Goal: Task Accomplishment & Management: Complete application form

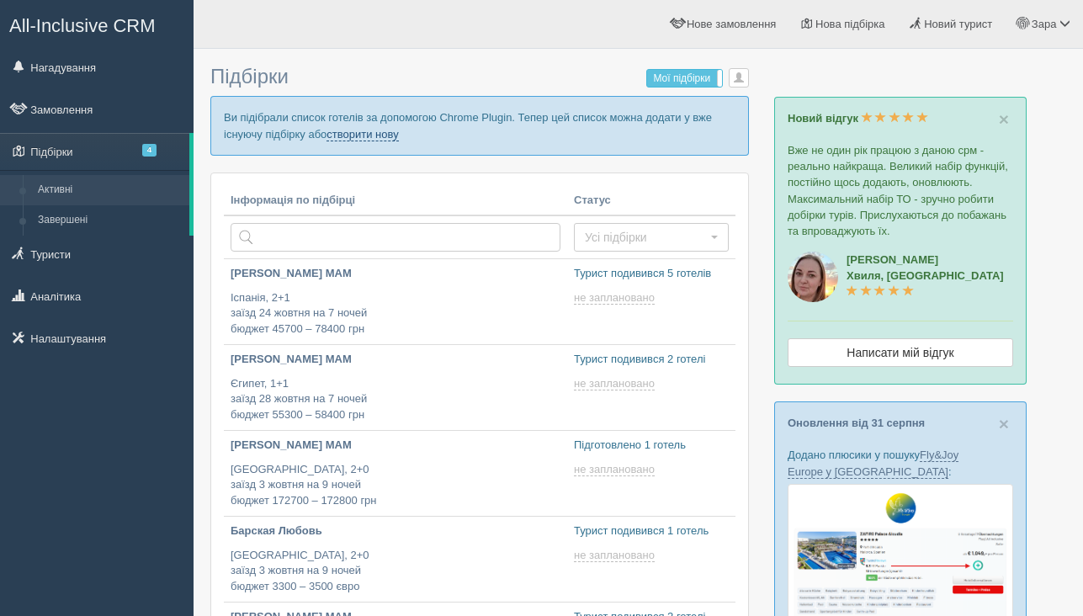
click at [394, 138] on link "створити нову" at bounding box center [362, 134] width 72 height 13
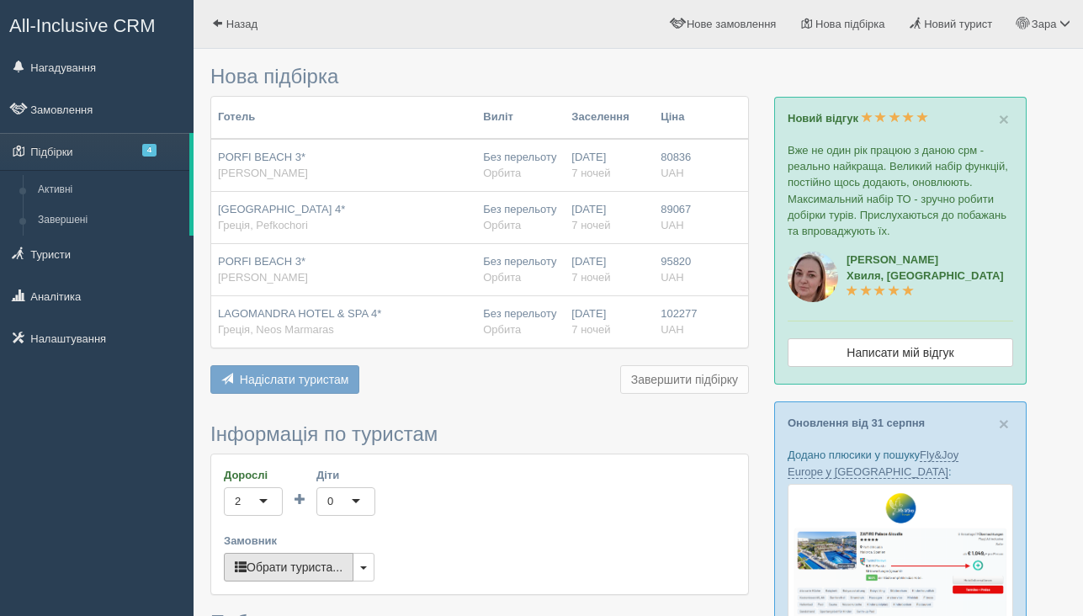
click at [287, 570] on button "Обрати туриста..." at bounding box center [289, 567] width 130 height 29
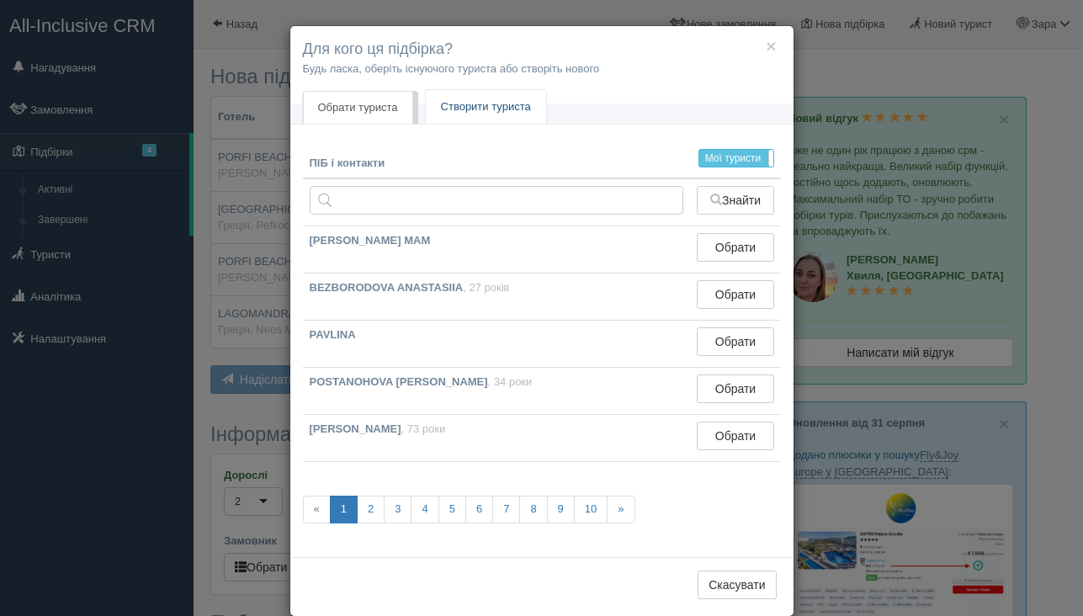
click at [512, 108] on link "Створити туриста" at bounding box center [486, 107] width 120 height 34
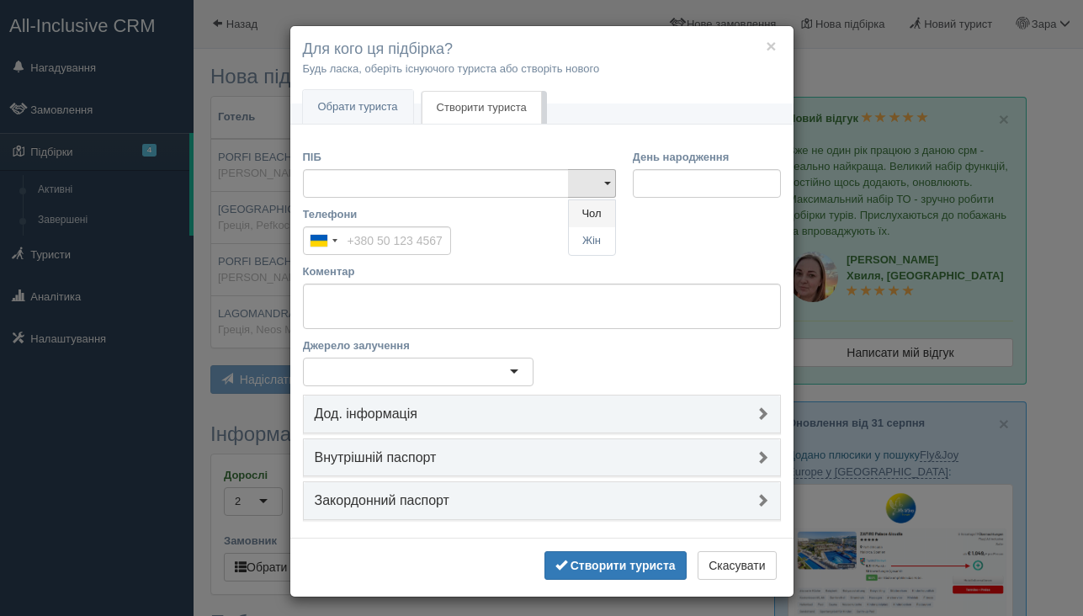
click at [593, 217] on link "Чол" at bounding box center [592, 214] width 46 height 28
click at [500, 173] on input "ПІБ" at bounding box center [436, 183] width 266 height 29
type input "F"
click at [320, 184] on input "александр Доктор" at bounding box center [436, 183] width 266 height 29
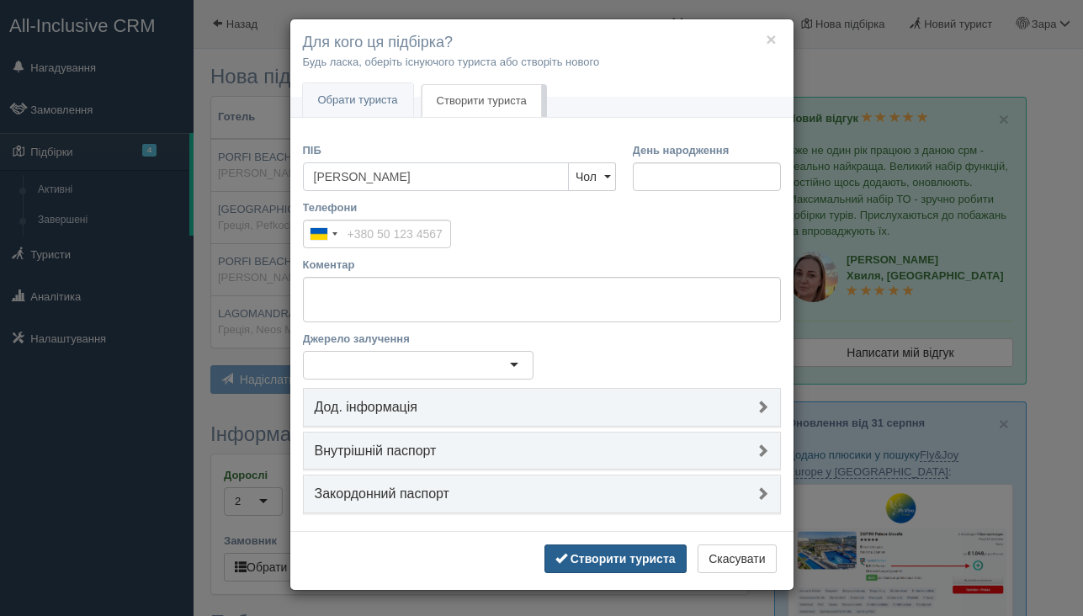
type input "[PERSON_NAME]"
click at [570, 566] on button "Створити туриста" at bounding box center [615, 558] width 142 height 29
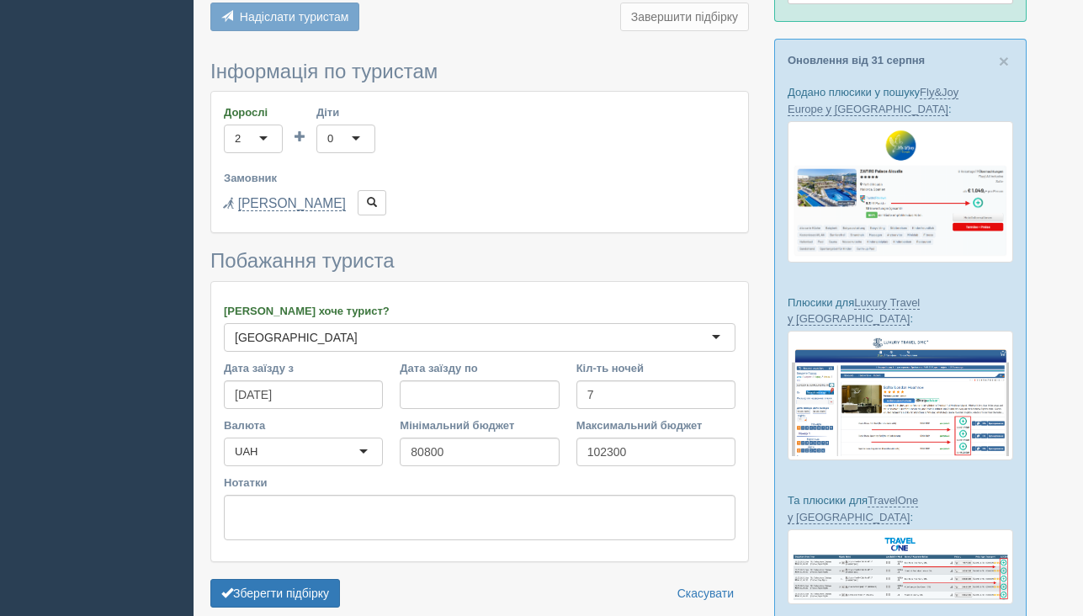
scroll to position [459, 0]
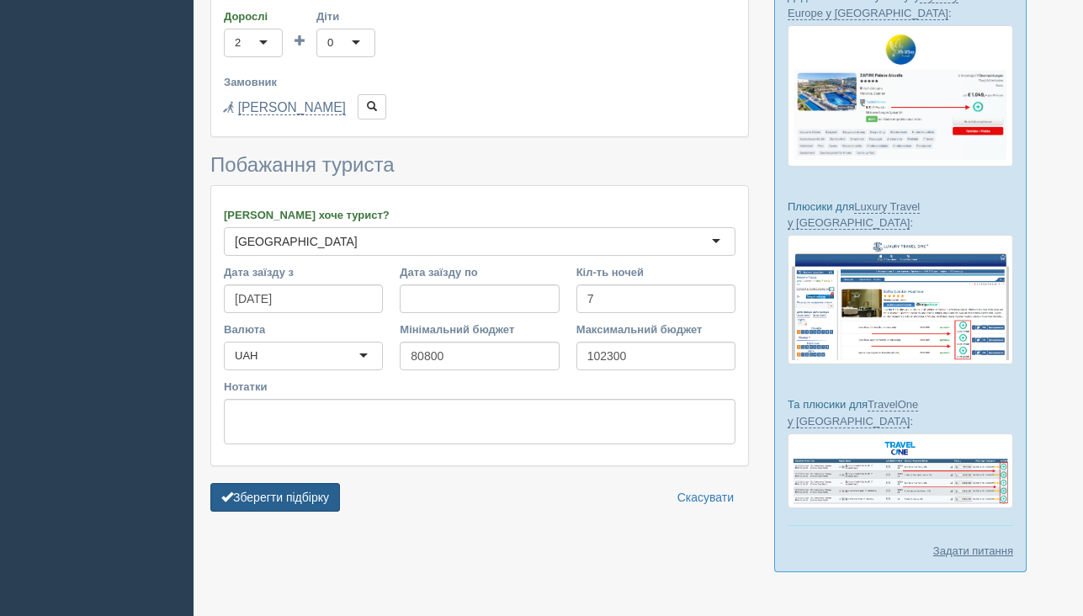
click at [296, 504] on button "Зберегти підбірку" at bounding box center [275, 497] width 130 height 29
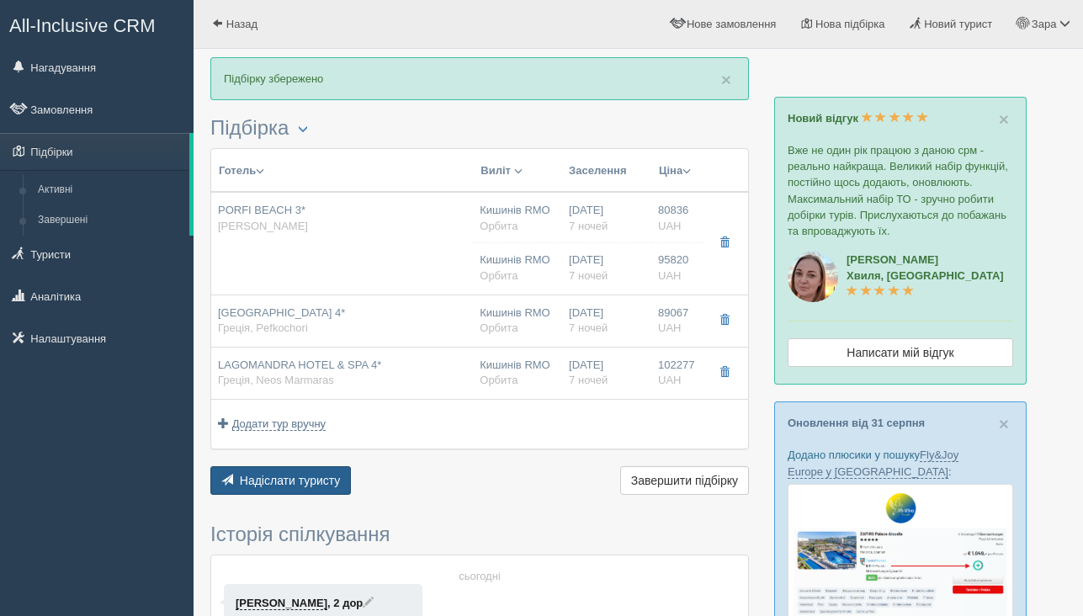
click at [293, 489] on button "Надіслати туристу Надіслати" at bounding box center [280, 480] width 141 height 29
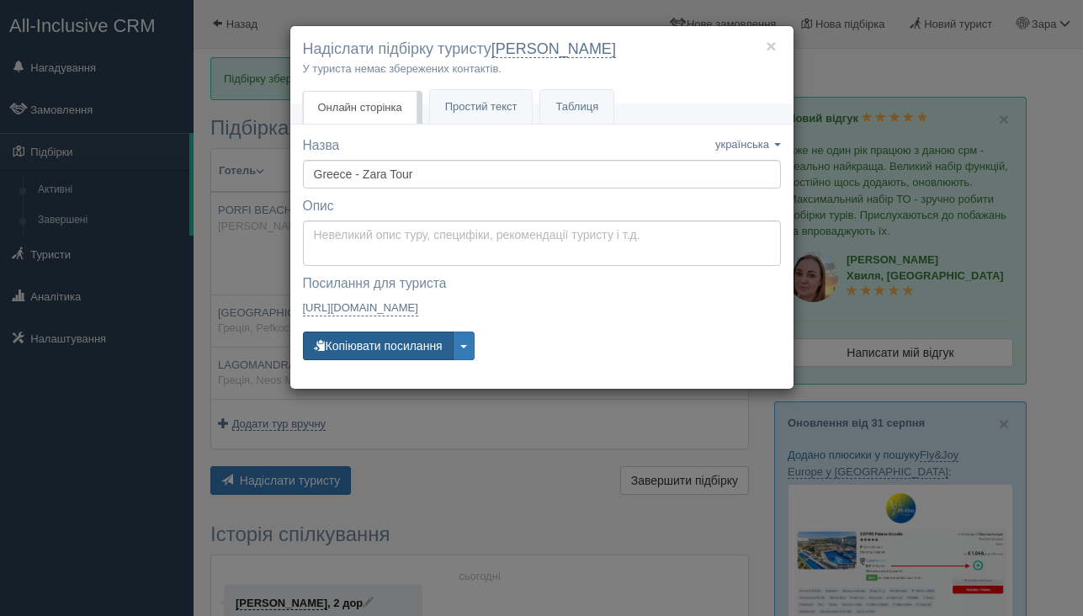
click at [400, 344] on button "Копіювати посилання" at bounding box center [378, 346] width 151 height 29
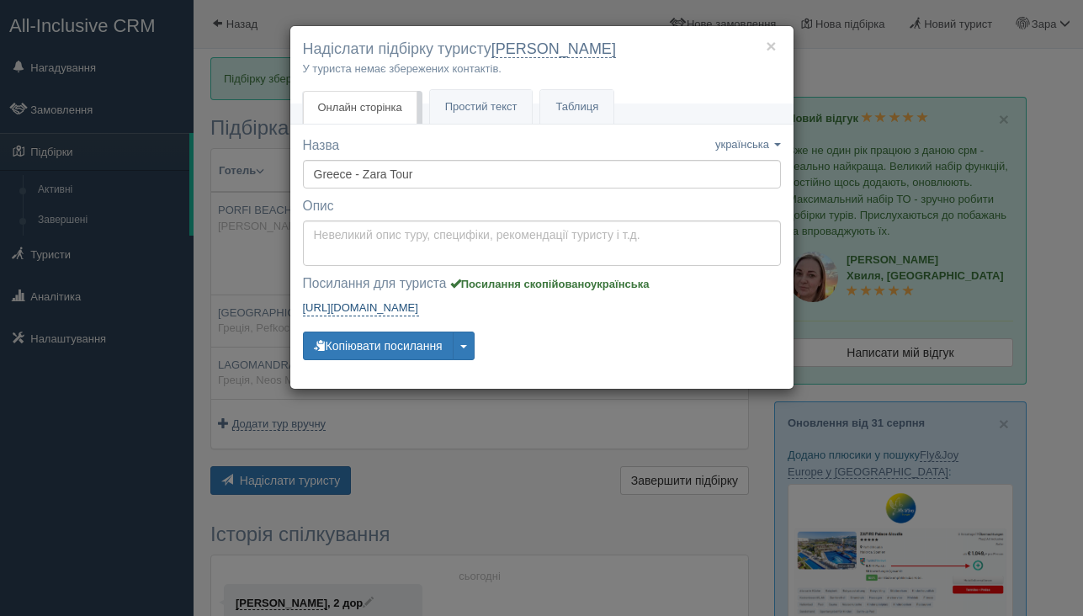
click at [401, 302] on link "[URL][DOMAIN_NAME] [URL][DOMAIN_NAME]" at bounding box center [361, 308] width 116 height 17
click at [771, 50] on button "×" at bounding box center [771, 46] width 10 height 18
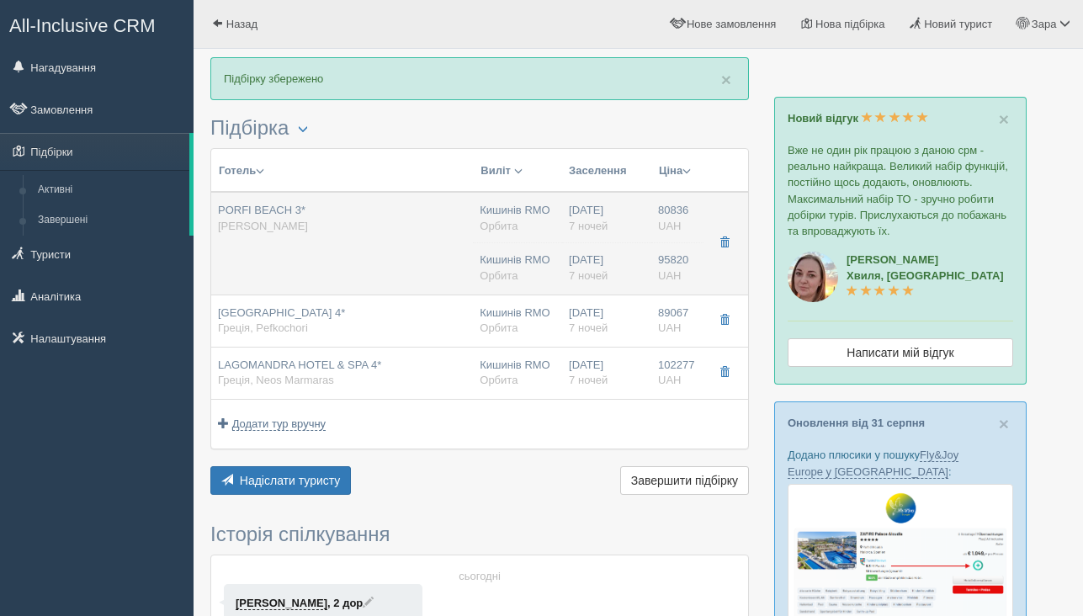
click at [337, 228] on div "PORFI BEACH 3* [PERSON_NAME]" at bounding box center [342, 218] width 248 height 31
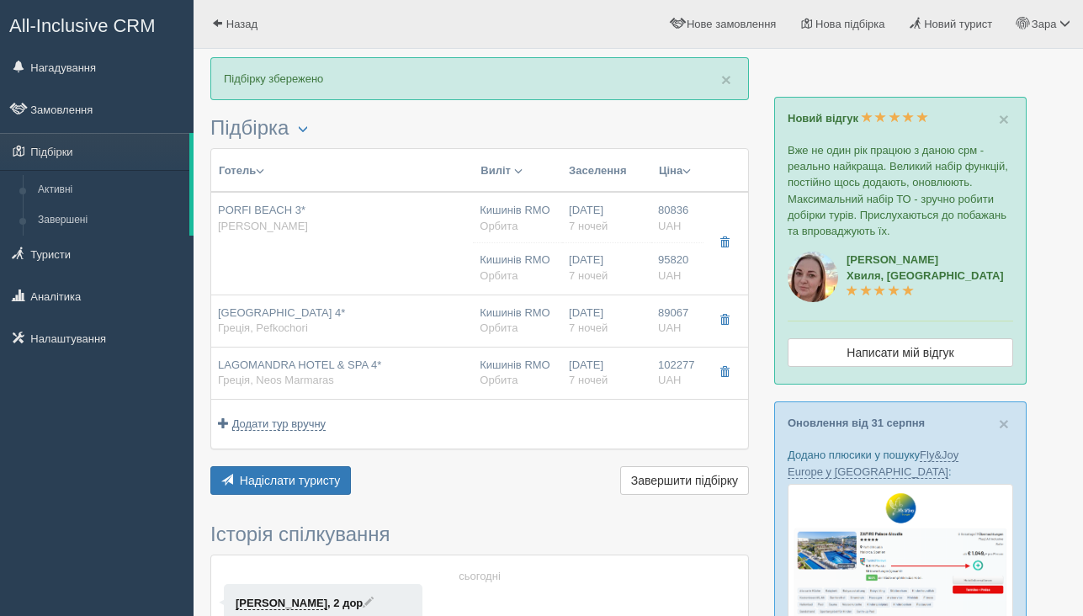
type input "PORFI BEACH 3*"
type input "Греція"
type input "[PERSON_NAME]"
type input "80836.00"
type input "Кишинів RMO"
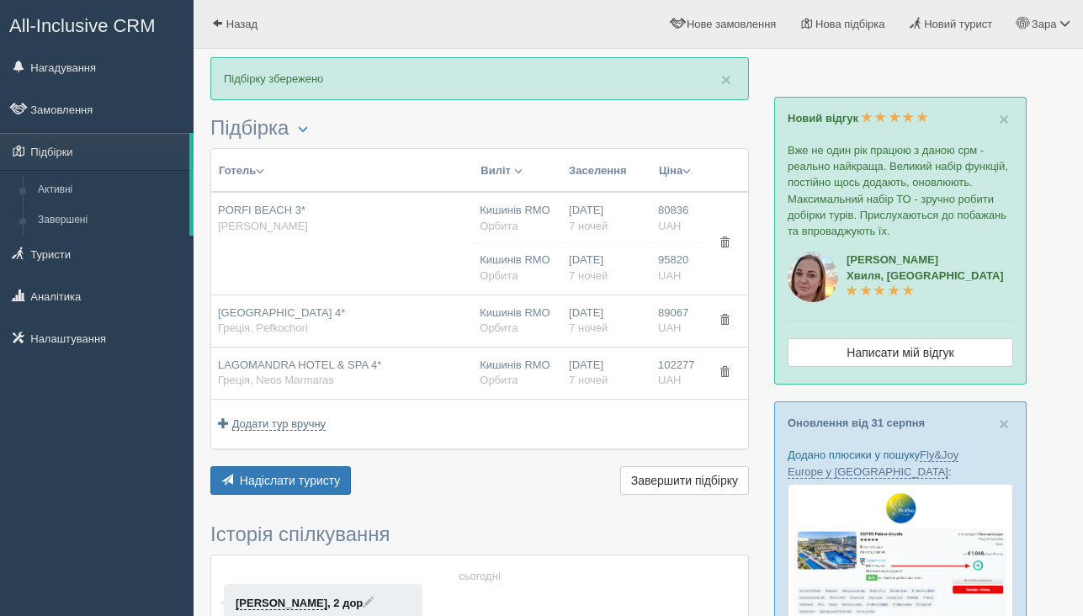
type input "Салоніки SKG"
type input "18:30"
type input "20:05"
type input "SkyUp MT"
type input "21:05"
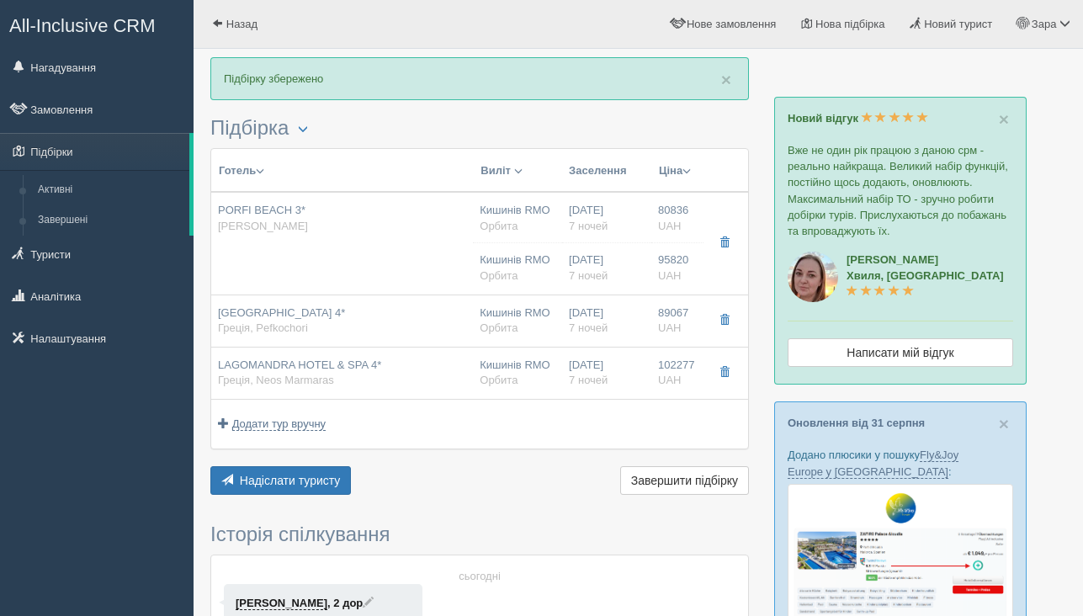
type input "22:40"
type input "7"
type input "Standard Double Room"
type input "BB"
type input "Орбита"
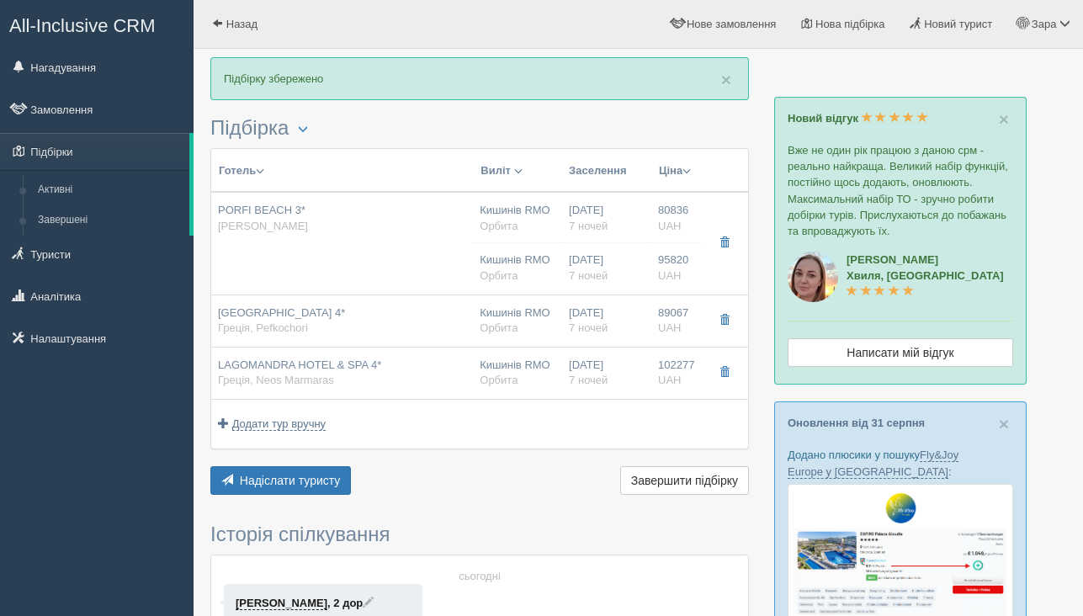
type input "[URL][DOMAIN_NAME]"
type input "95820.00"
type input "Кишинів RMO"
type input "Салоніки SKG"
type input "18:30"
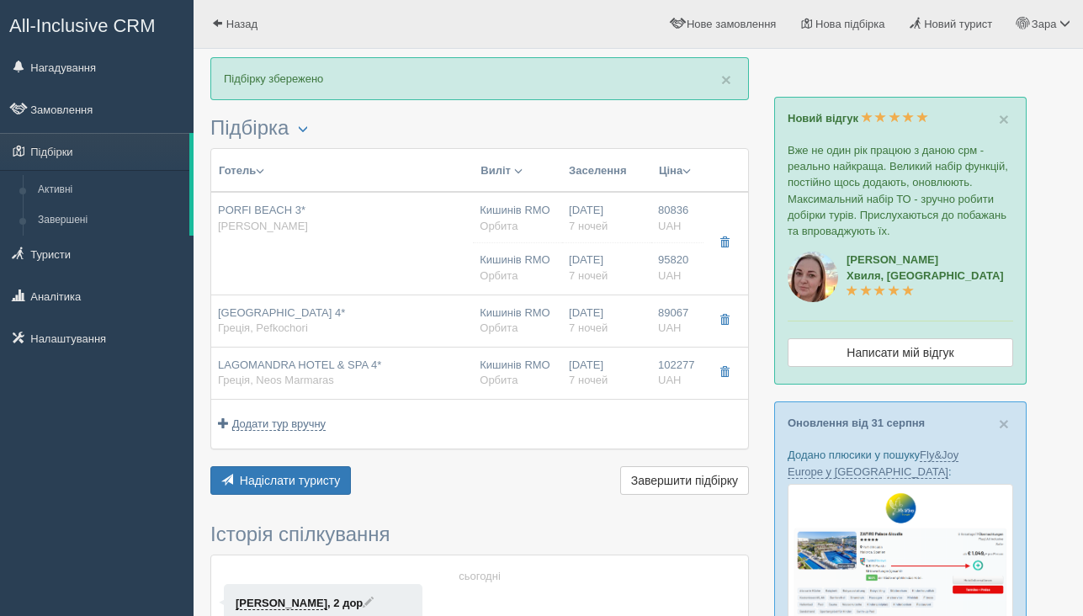
type input "20:05"
type input "SkyUp MT"
type input "21:05"
type input "22:40"
type input "7"
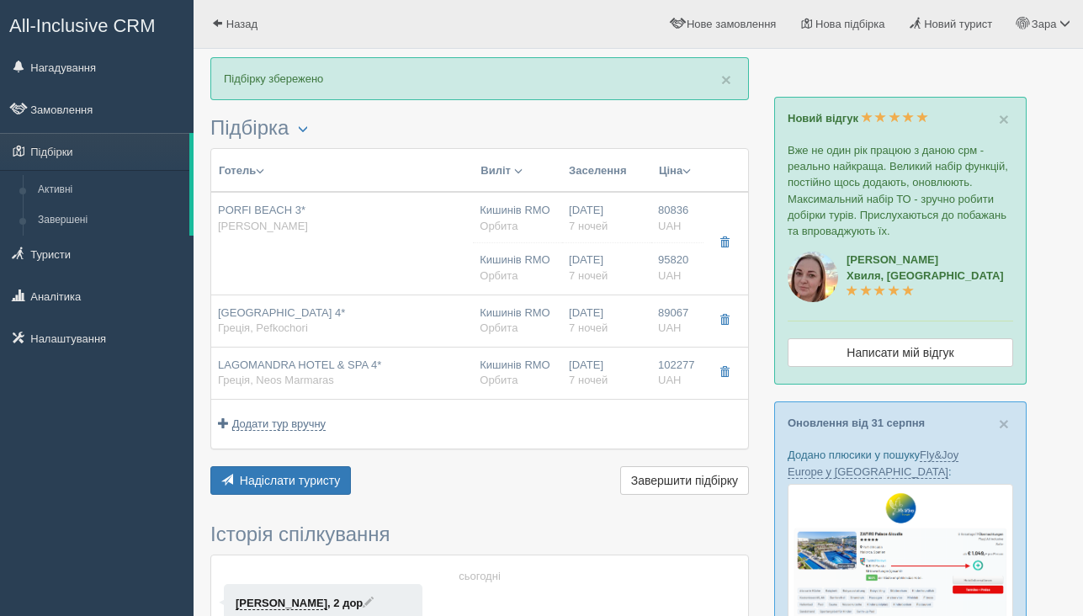
type input "Standard Double Room"
type input "HB"
type input "Орбита"
type input "[URL][DOMAIN_NAME]"
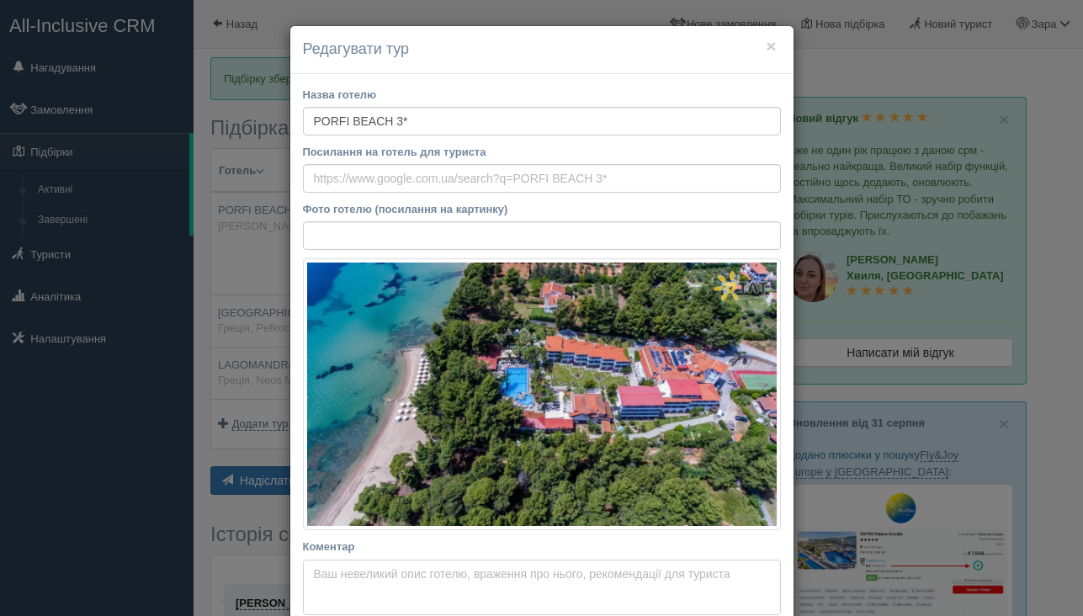
click at [323, 577] on textarea "Коментар Основний опис Додатковий опис Закріпити Збережено Необхідно вказати на…" at bounding box center [542, 588] width 478 height 56
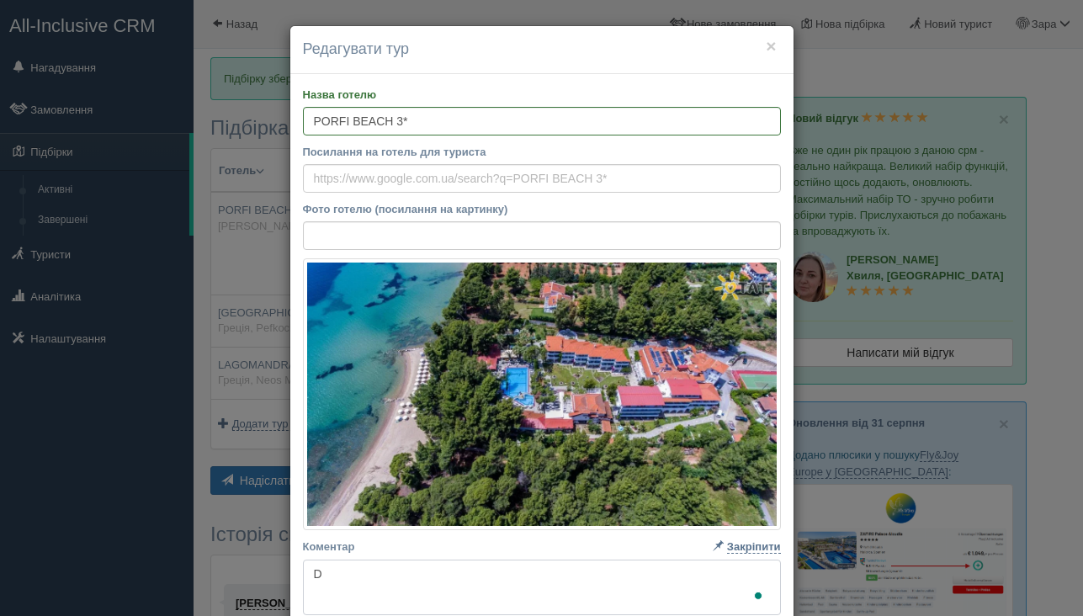
type textarea "D"
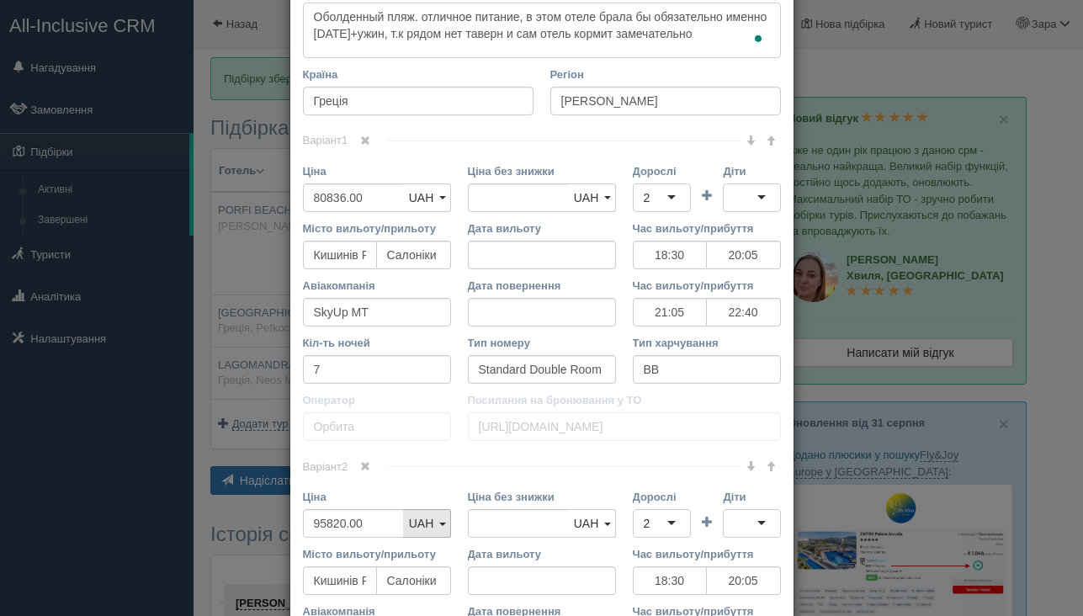
scroll to position [846, 0]
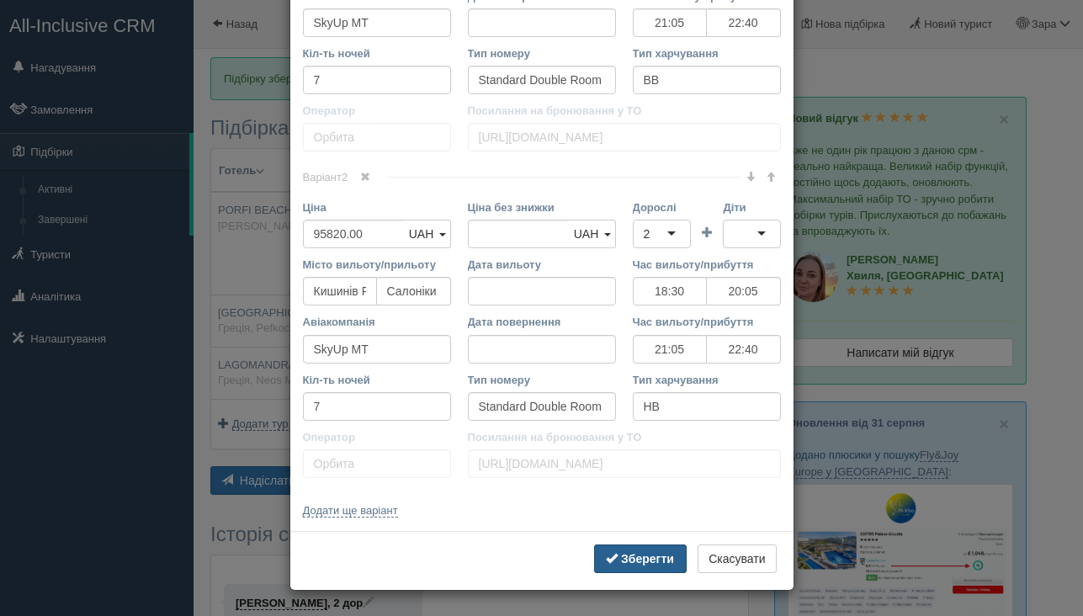
type textarea "Оболденный пляж. отличное питание, в этом отеле брала бы обязательно именно [DA…"
click at [607, 558] on span "submit" at bounding box center [612, 558] width 12 height 12
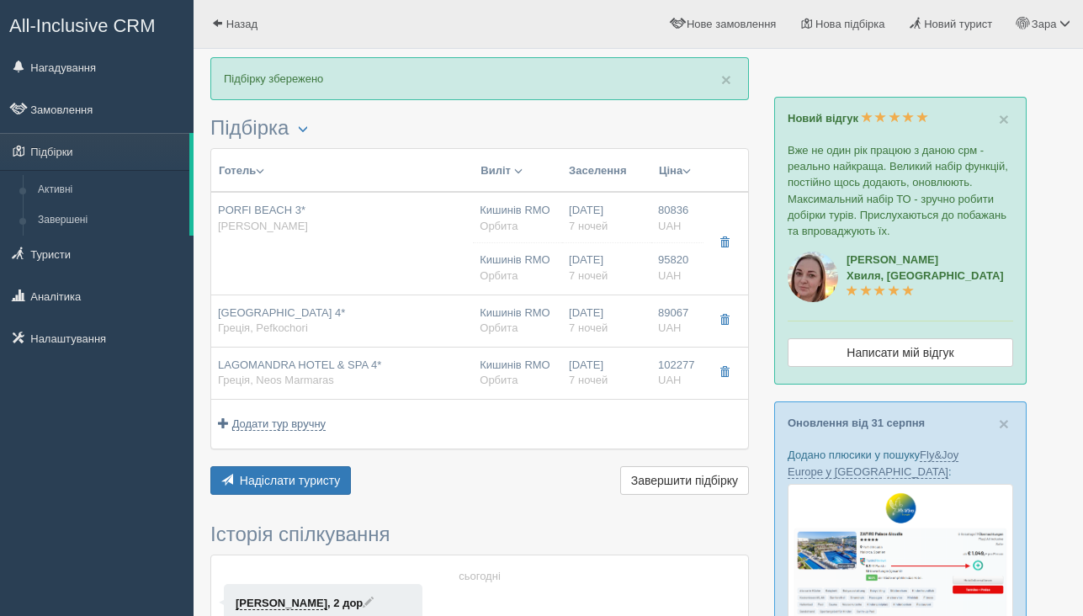
click at [438, 316] on div "[GEOGRAPHIC_DATA] 4* Греція, [GEOGRAPHIC_DATA]" at bounding box center [342, 320] width 248 height 31
type input "[GEOGRAPHIC_DATA] 4*"
type input "Pefkochori"
type input "89067.00"
type input "18:30"
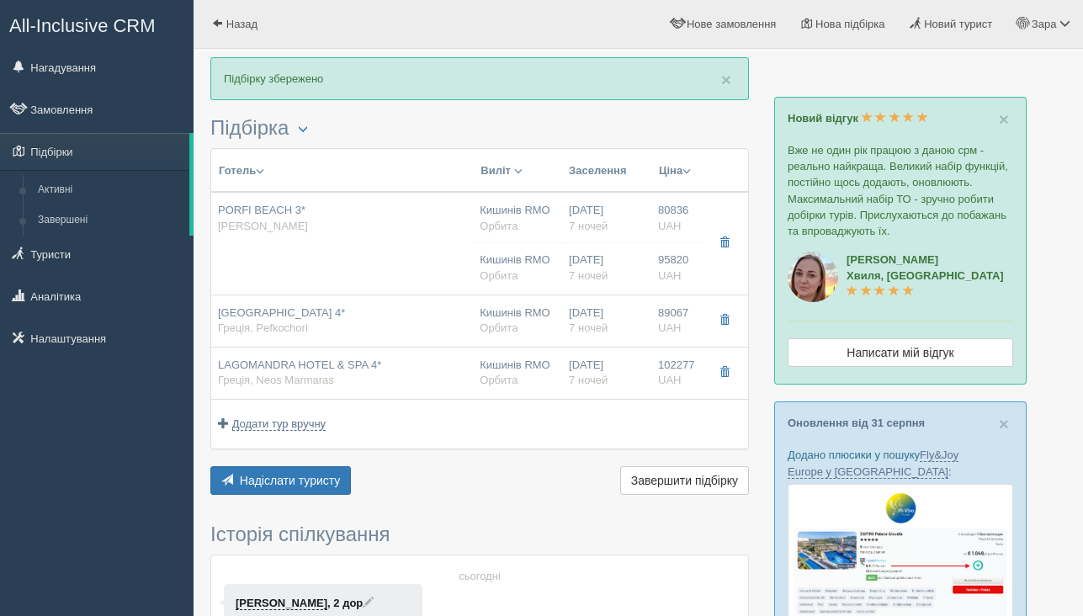
type input "20:05"
type input "21:05"
type input "22:40"
type input "Double Room"
type input "[URL][DOMAIN_NAME]"
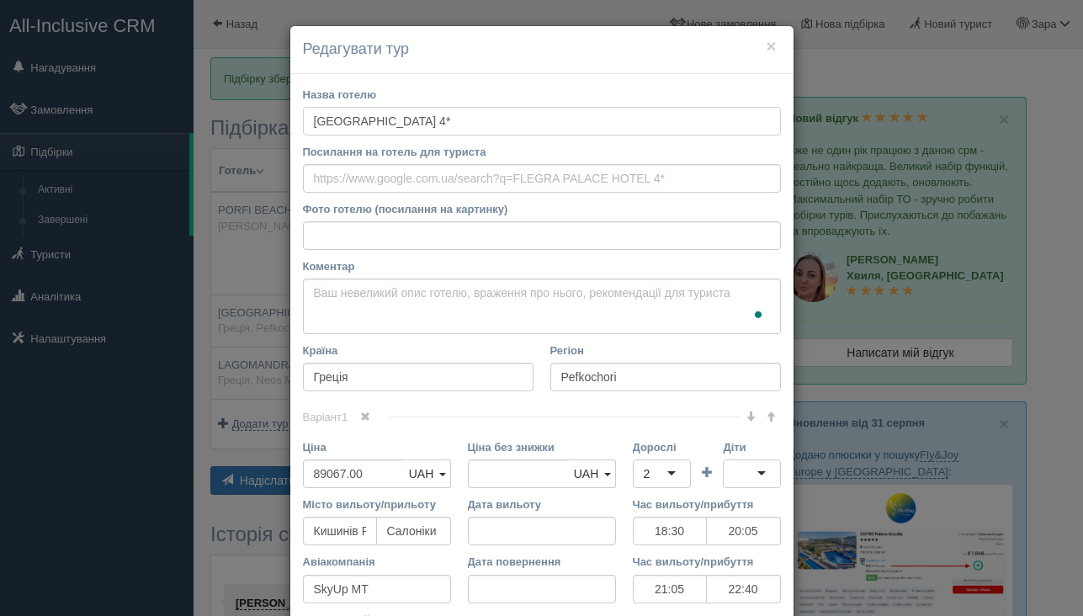
scroll to position [8, 0]
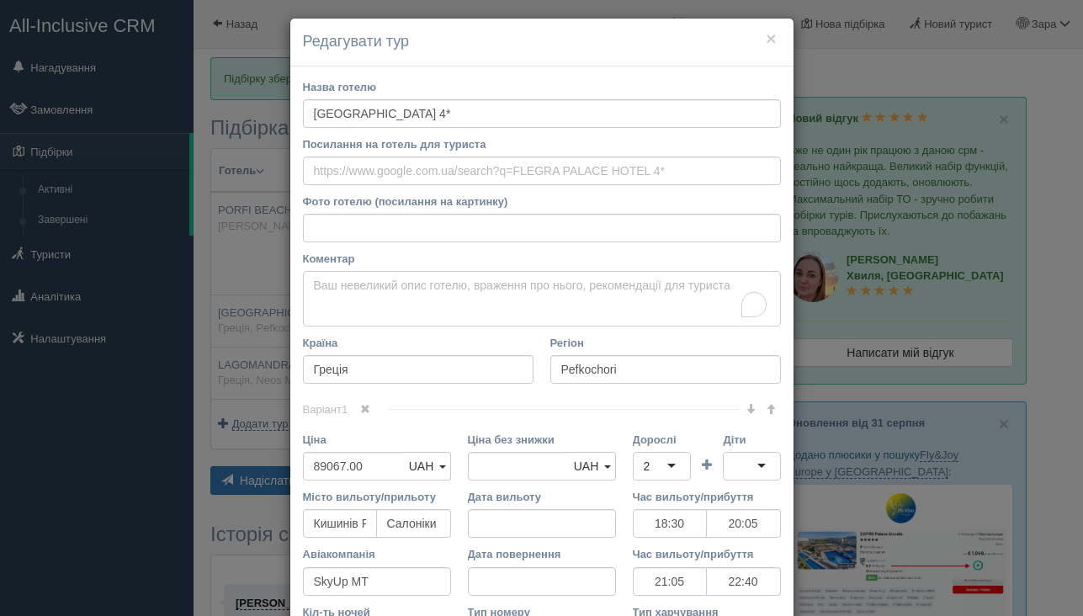
click at [427, 294] on textarea "Коментар Основний опис Додатковий опис Закріпити Збережено Необхідно вказати на…" at bounding box center [542, 299] width 478 height 56
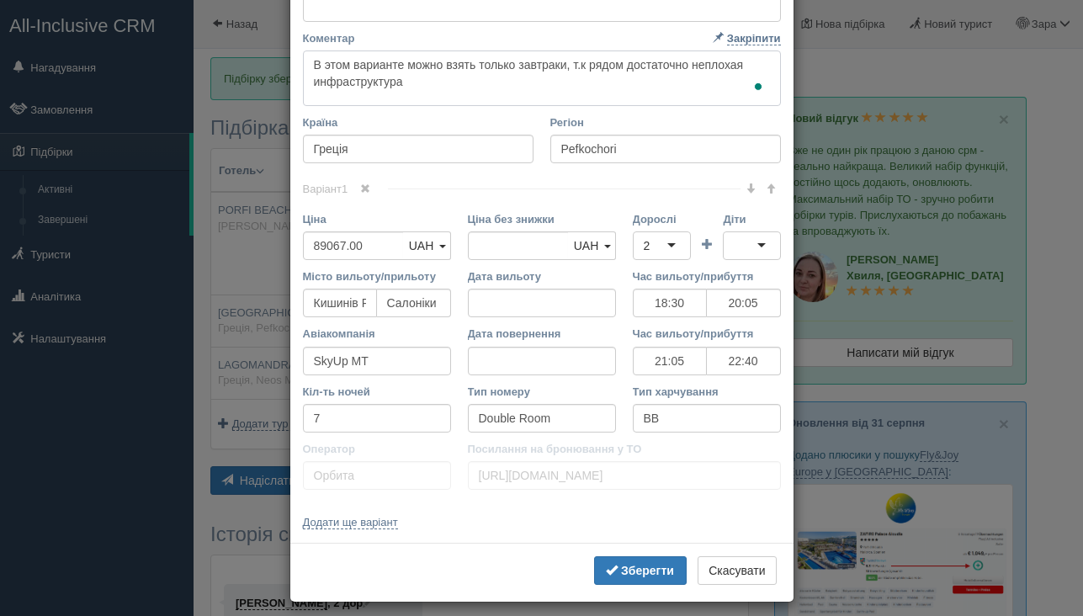
scroll to position [240, 0]
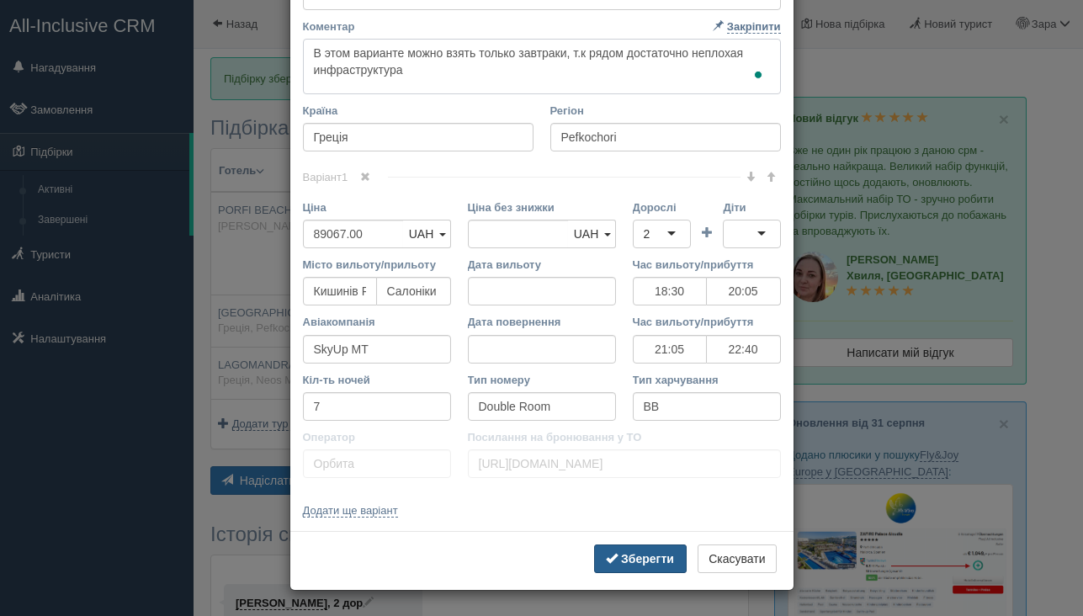
type textarea "В этом варианте можно взять только завтраки, т.к рядом достаточно неплохая инфр…"
click at [654, 557] on b "Зберегти" at bounding box center [647, 558] width 53 height 13
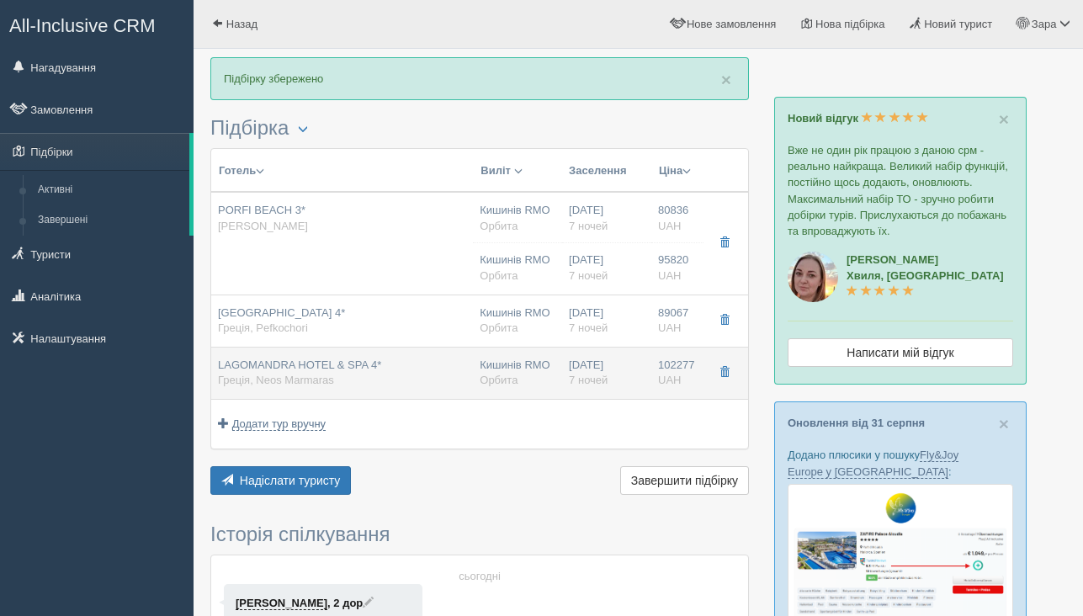
click at [403, 382] on div "LAGOMANDRA HOTEL & SPA 4* Греція, [GEOGRAPHIC_DATA]" at bounding box center [342, 373] width 248 height 31
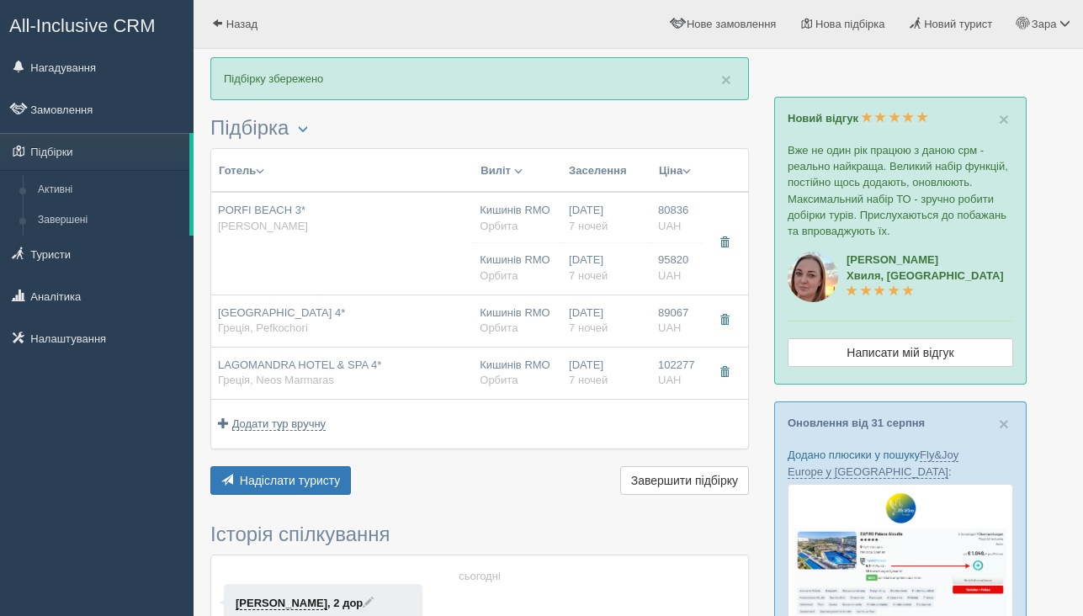
type input "LAGOMANDRA HOTEL & SPA 4*"
type input "Neos Marmaras"
type input "102277.00"
type input "18:30"
type input "20:05"
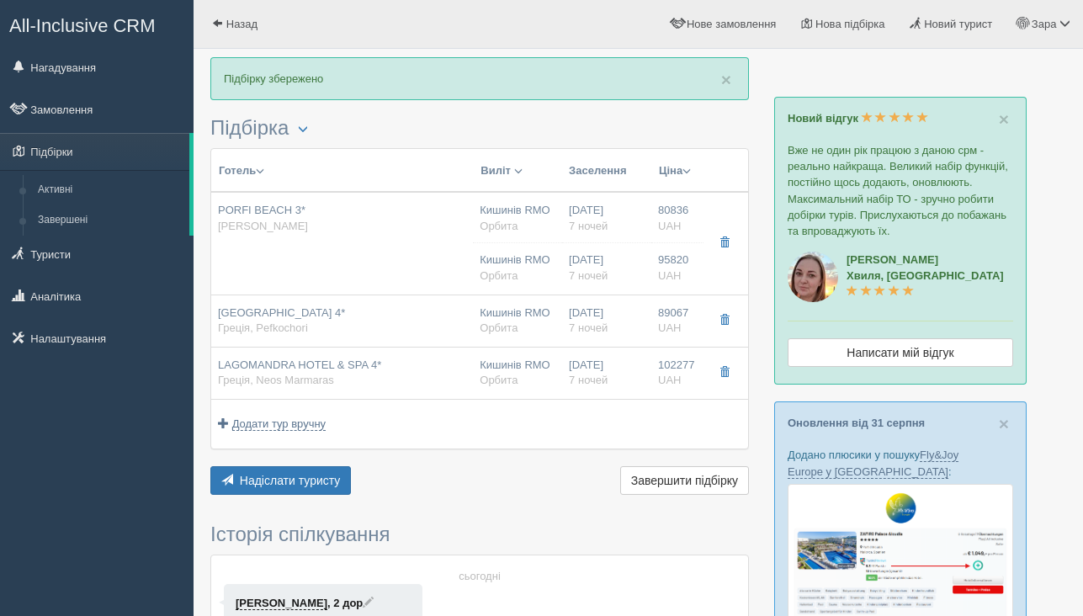
type input "21:05"
type input "22:40"
type input "Superior Double Room"
type input "HB"
type input "[URL][DOMAIN_NAME]"
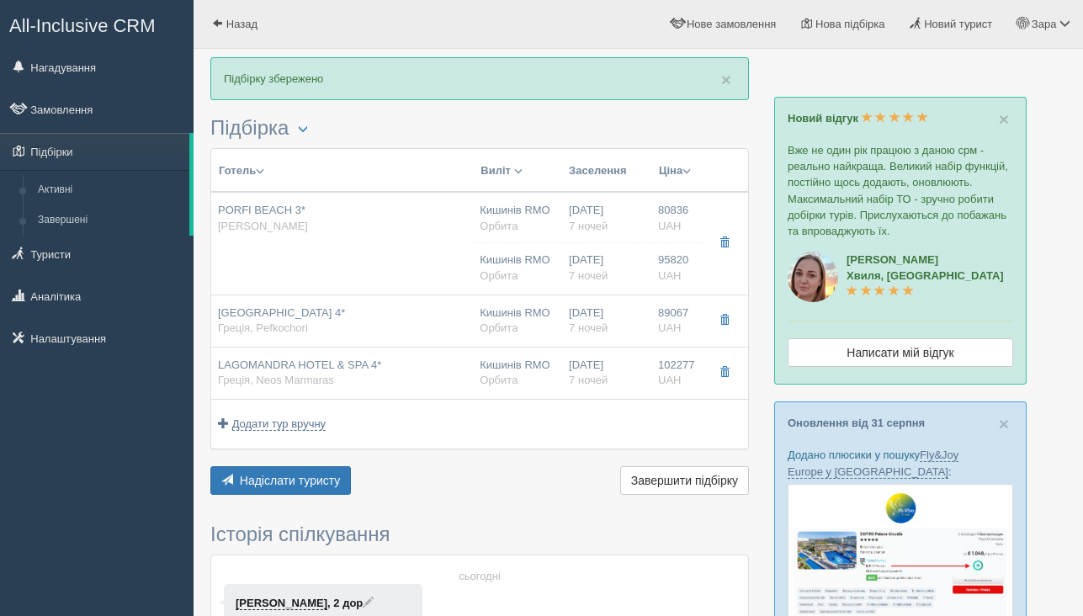
scroll to position [0, 0]
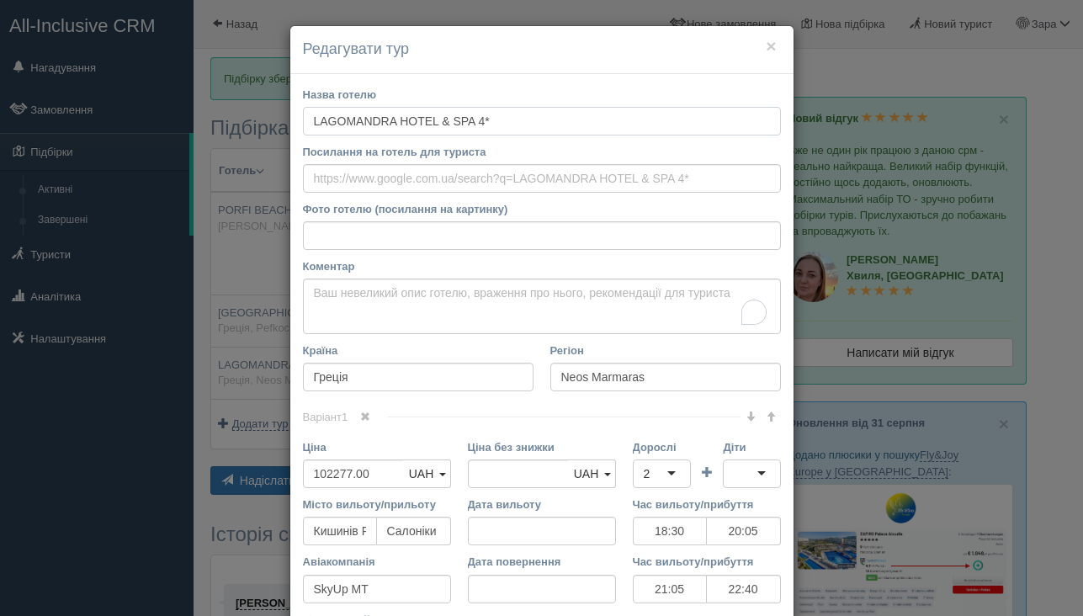
click at [420, 134] on input "LAGOMANDRA HOTEL & SPA 4*" at bounding box center [542, 121] width 478 height 29
click at [420, 117] on input "LAGOMANDRA HOTEL & SPA 4*" at bounding box center [542, 121] width 478 height 29
click at [515, 304] on textarea "Коментар Основний опис Додатковий опис Закріпити Збережено Необхідно вказати на…" at bounding box center [542, 306] width 478 height 56
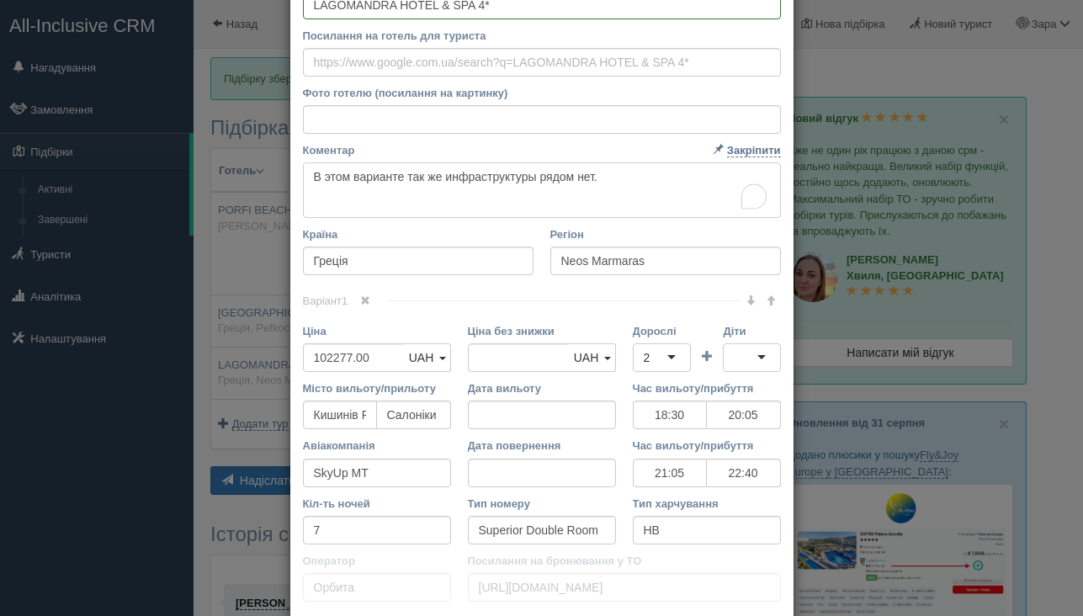
scroll to position [240, 0]
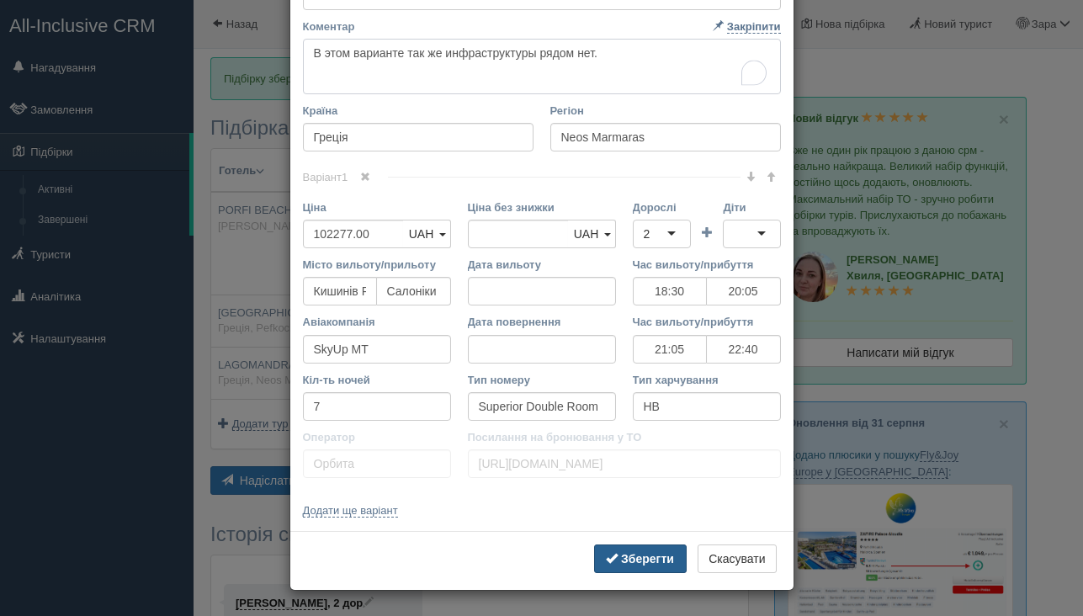
type textarea "В этом варианте так же инфраструктуры рядом нет."
click at [613, 567] on button "Зберегти" at bounding box center [640, 558] width 93 height 29
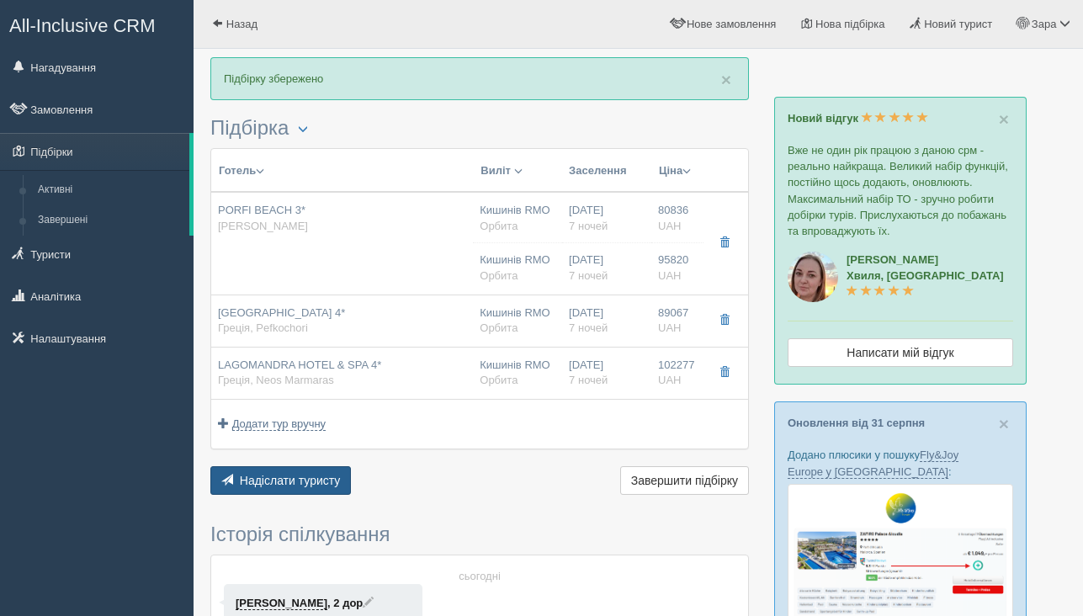
click at [258, 485] on span "Надіслати туристу" at bounding box center [290, 480] width 101 height 13
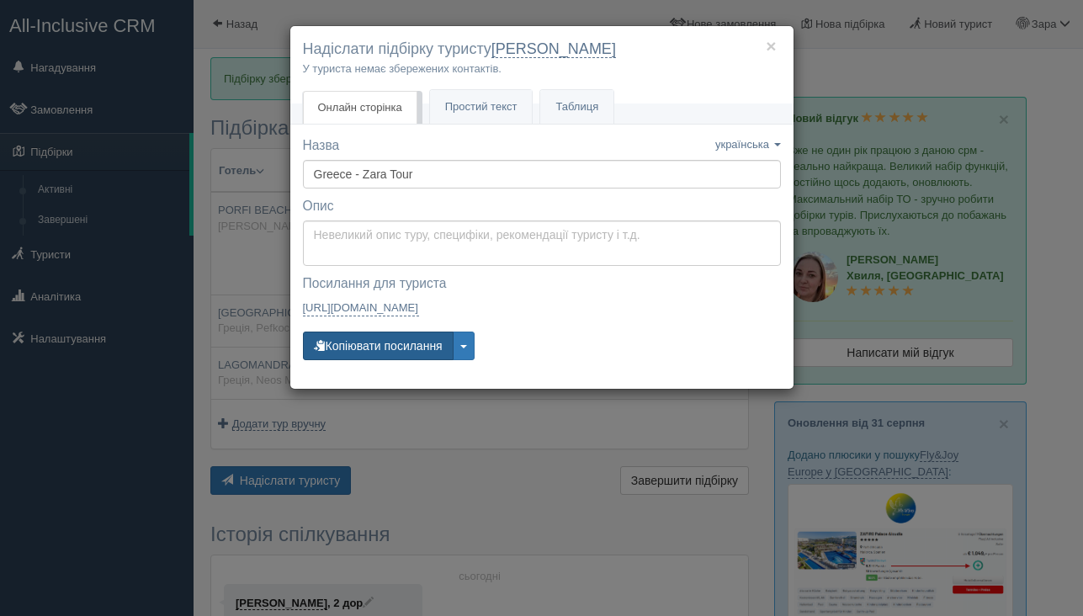
click at [346, 334] on button "Копіювати посилання" at bounding box center [378, 346] width 151 height 29
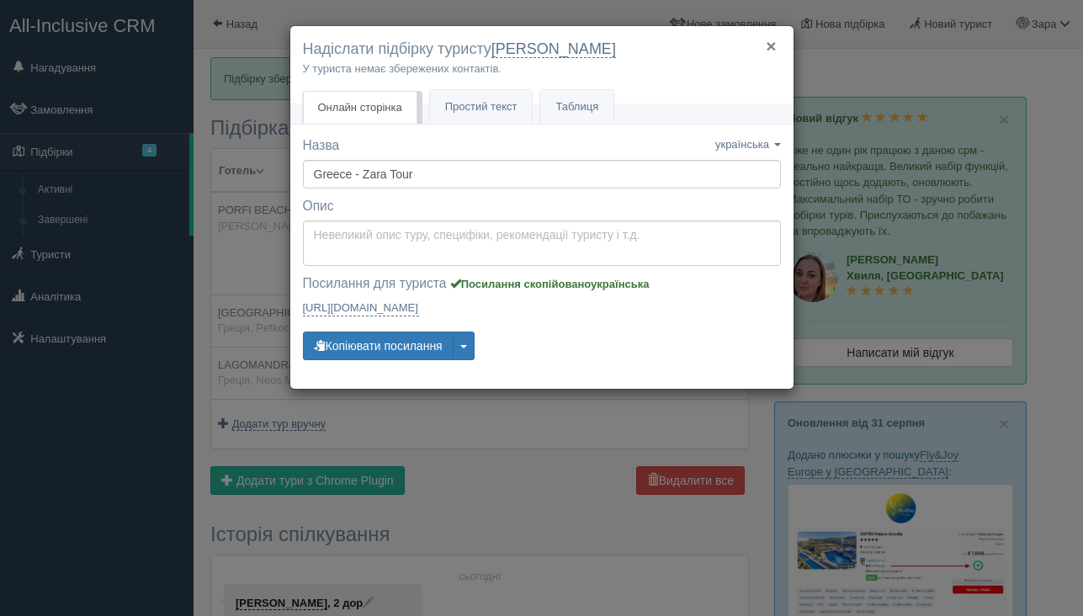
click at [774, 45] on button "×" at bounding box center [771, 46] width 10 height 18
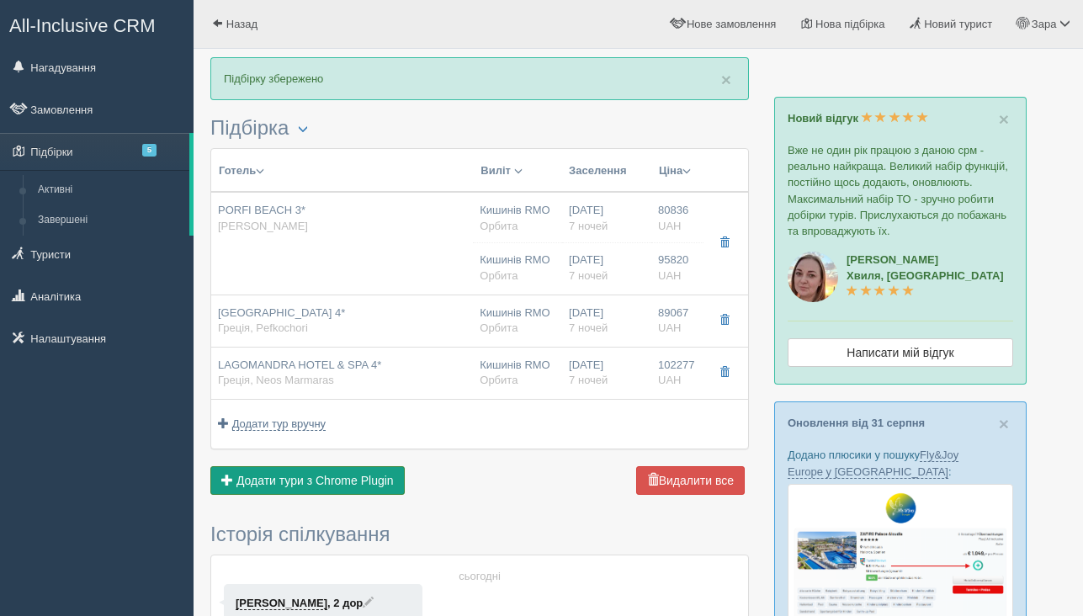
click at [300, 491] on button "Додати з Plugin Додати тури з Chrome Plugin" at bounding box center [307, 480] width 194 height 29
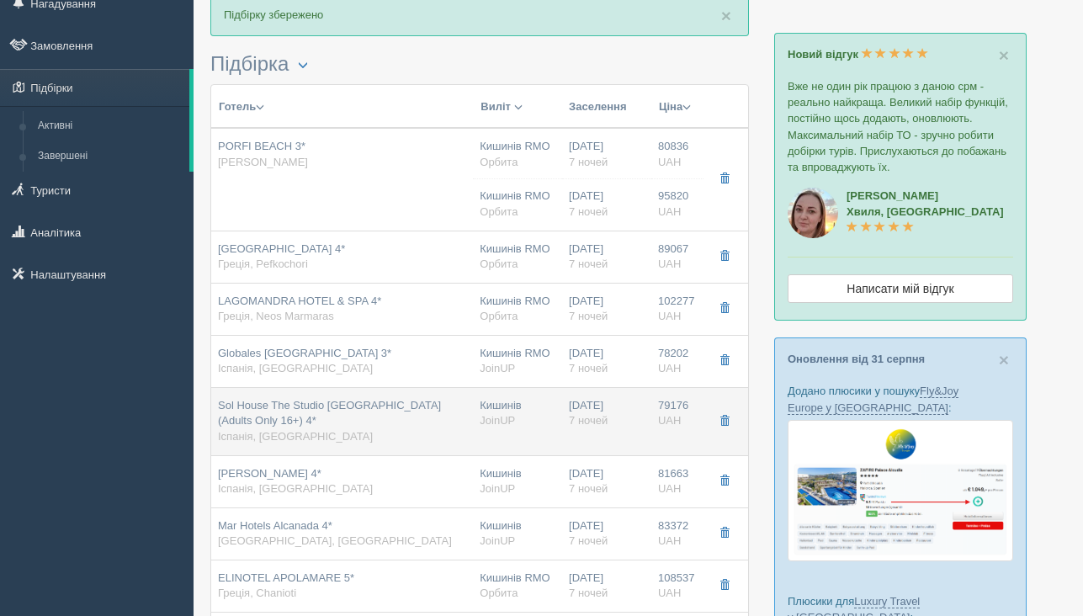
scroll to position [91, 0]
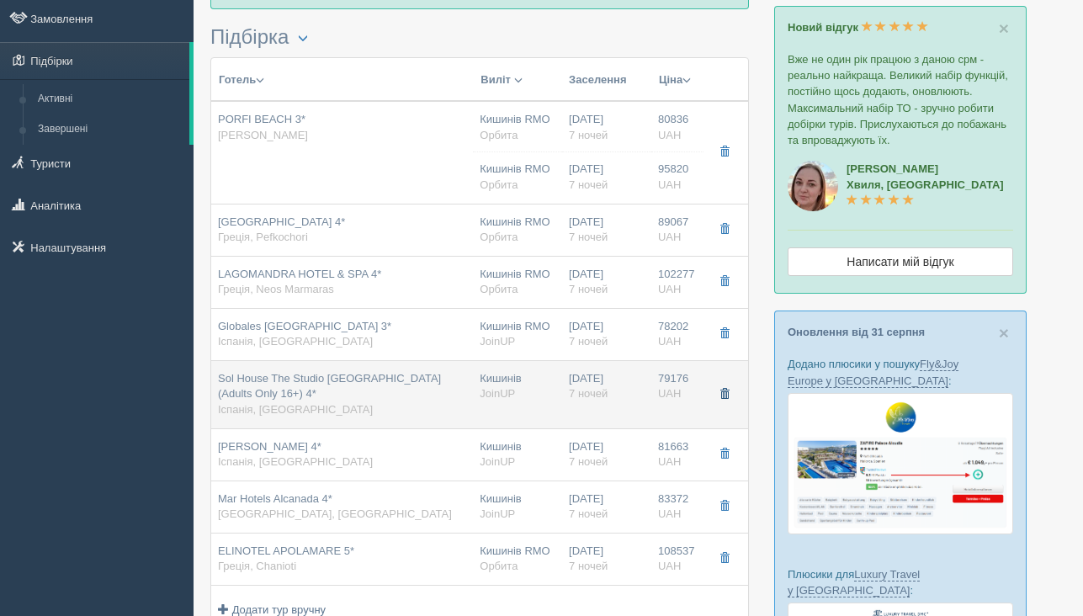
click at [721, 394] on span "button" at bounding box center [724, 394] width 10 height 10
click at [721, 395] on span "button" at bounding box center [724, 394] width 10 height 10
click at [721, 396] on span "button" at bounding box center [724, 394] width 10 height 10
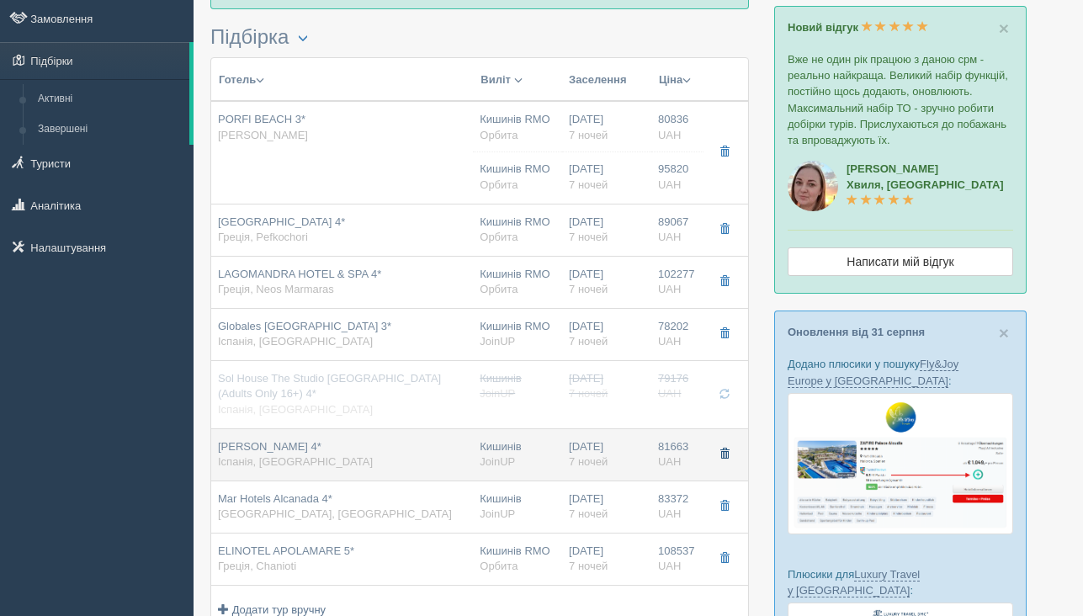
click at [719, 443] on button "button" at bounding box center [724, 454] width 29 height 25
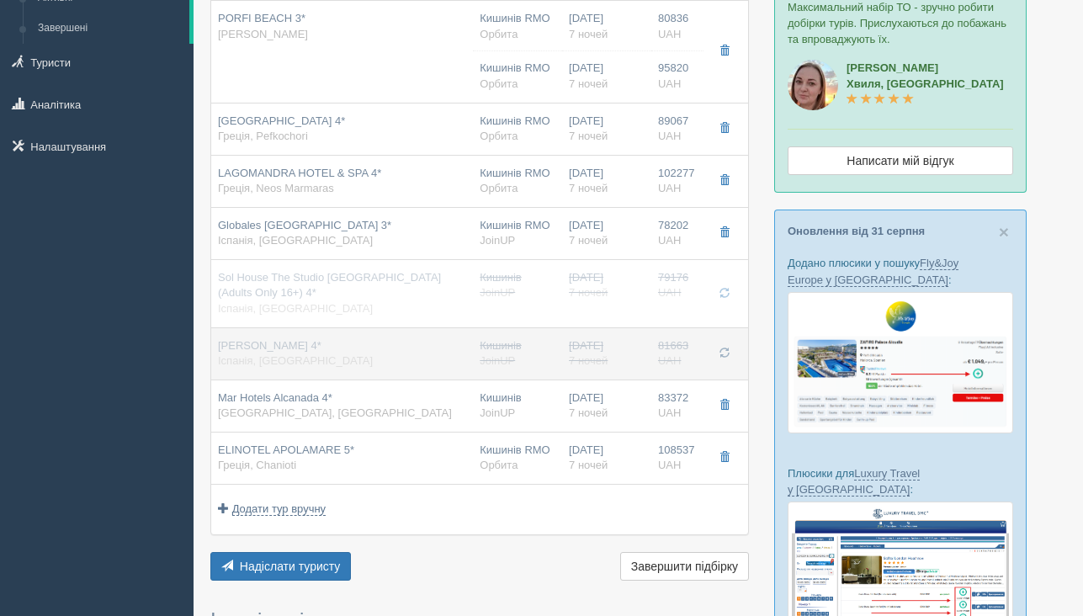
scroll to position [217, 0]
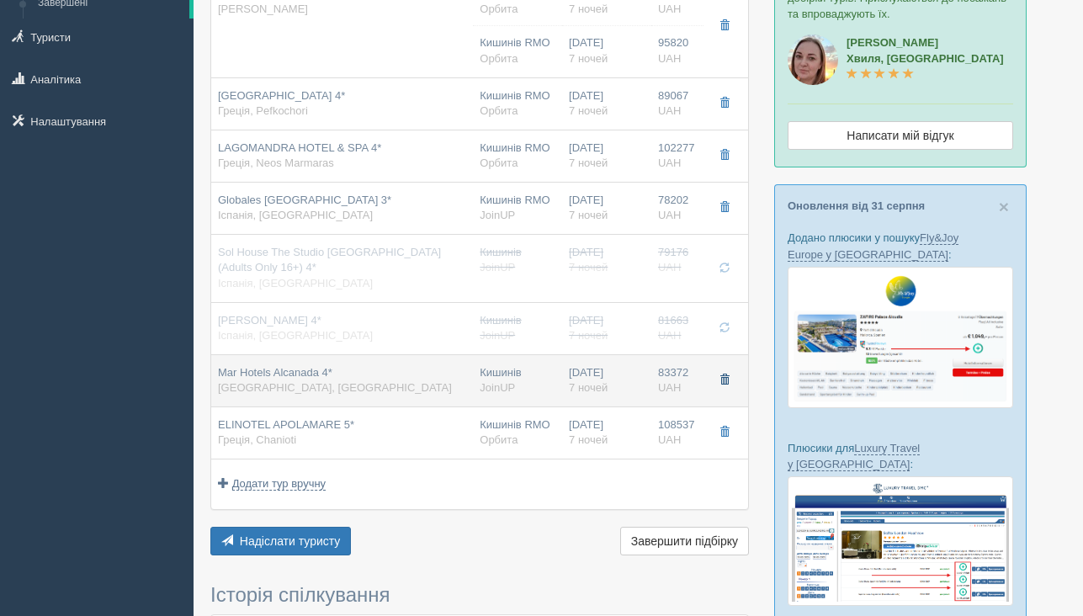
click at [720, 374] on button "button" at bounding box center [724, 380] width 29 height 25
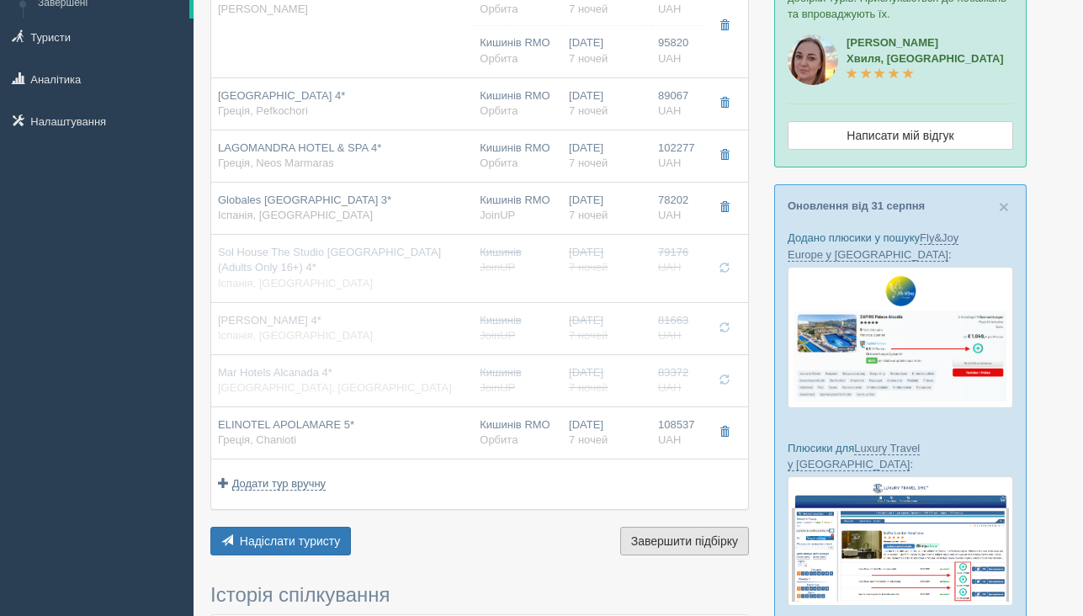
click at [710, 543] on span "Завершити підбірку" at bounding box center [684, 540] width 107 height 13
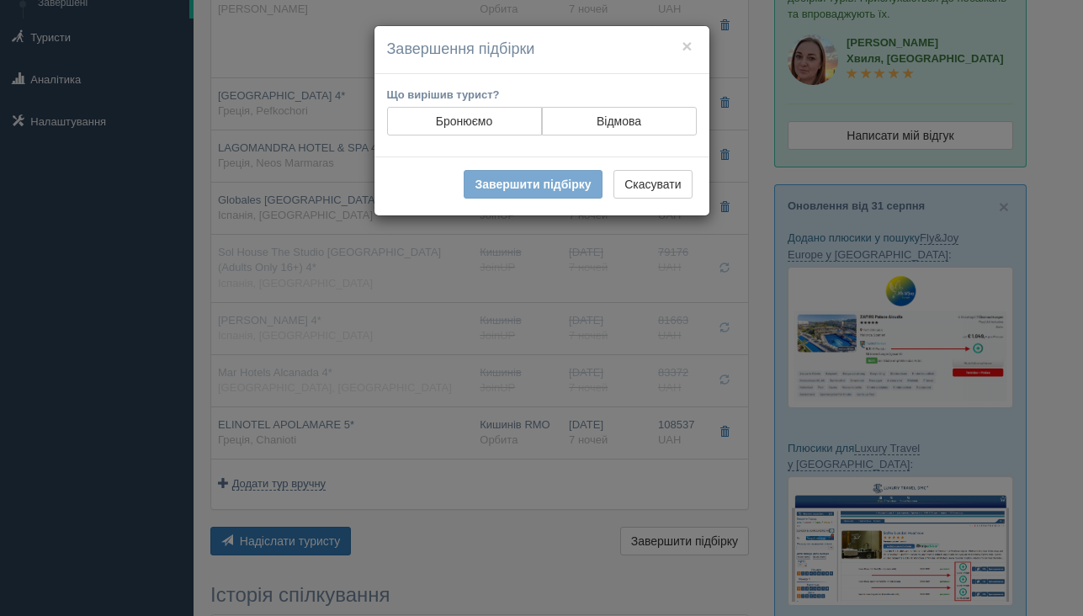
click at [681, 56] on h4 "Завершення підбірки" at bounding box center [542, 50] width 310 height 22
click at [686, 47] on button "×" at bounding box center [687, 46] width 10 height 18
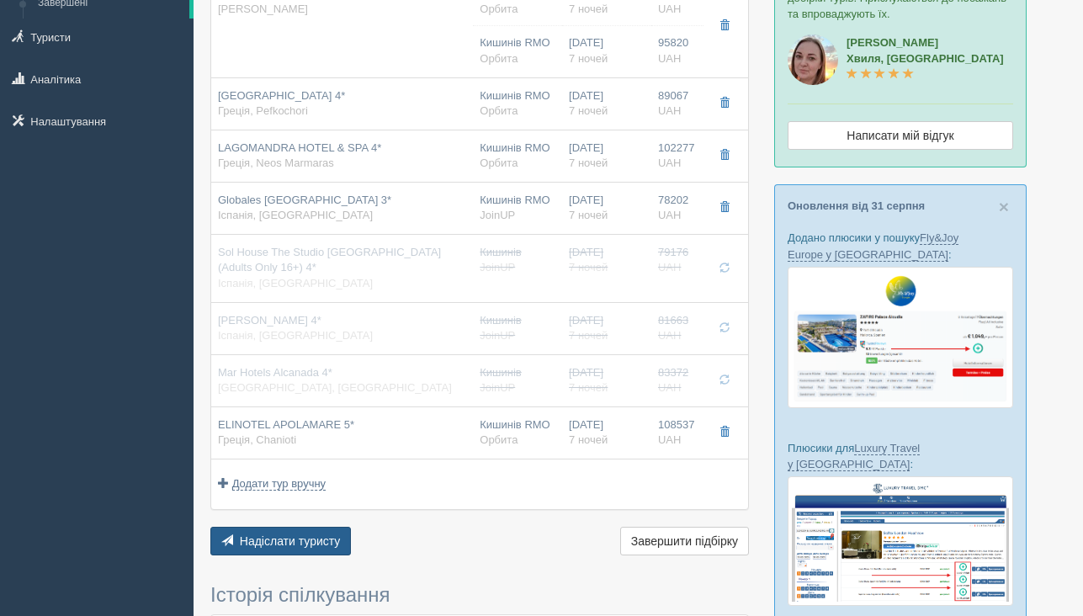
click at [276, 548] on span "Надіслати туристу" at bounding box center [290, 540] width 101 height 13
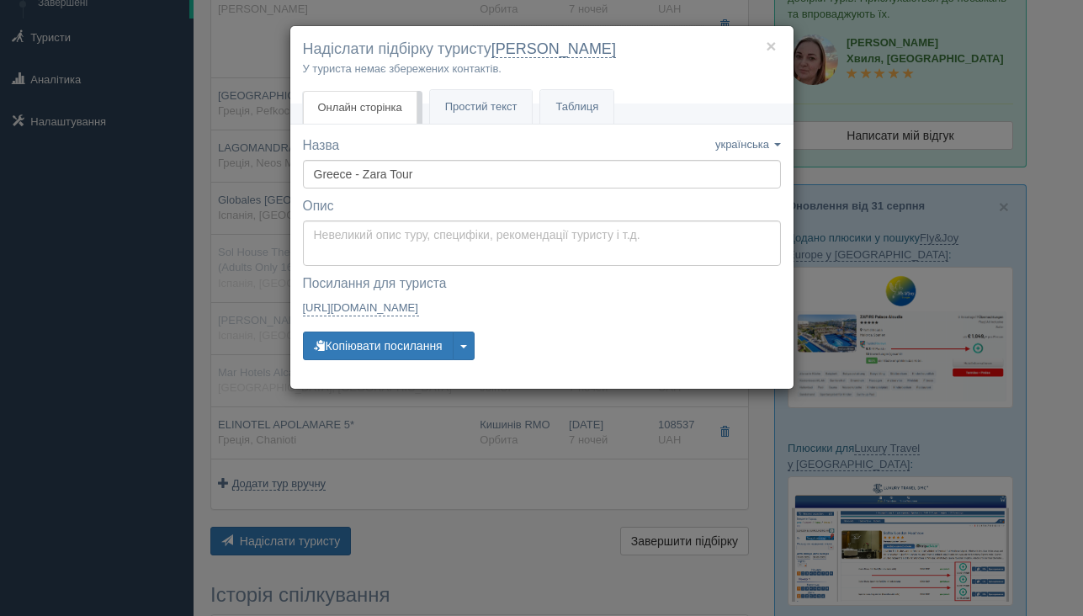
click at [341, 444] on div "× Надіслати підбірку туристу [PERSON_NAME] У туриста немає збережених контактів…" at bounding box center [541, 308] width 1083 height 616
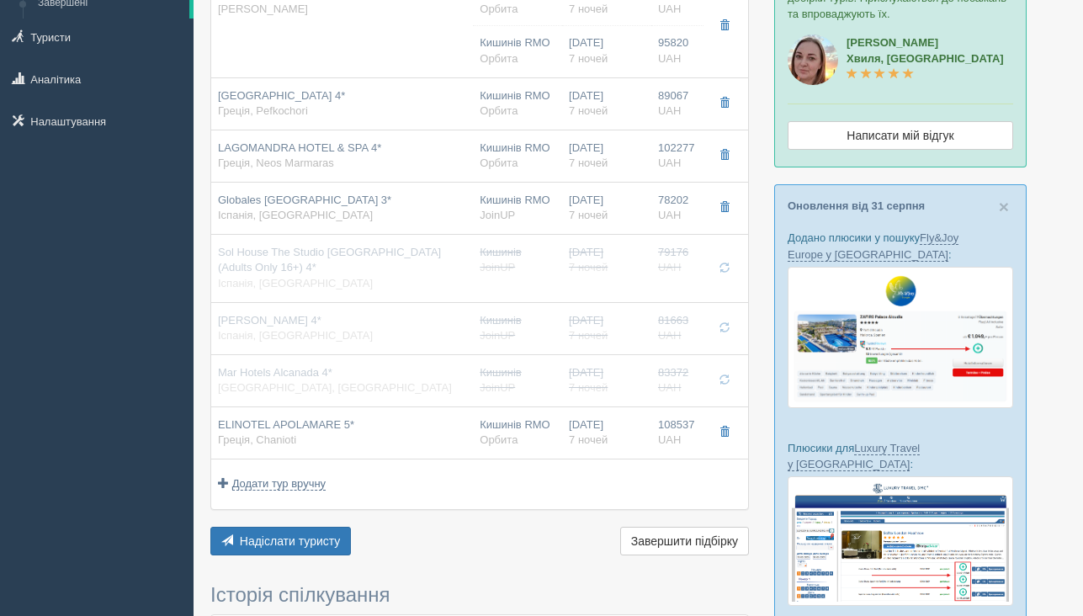
click at [341, 444] on div "ELINOTEL APOLAMARE 5* Греція, [GEOGRAPHIC_DATA]" at bounding box center [286, 432] width 136 height 31
type input "ELINOTEL APOLAMARE 5*"
type input "Chanioti"
type input "108537.00"
type input "18:30"
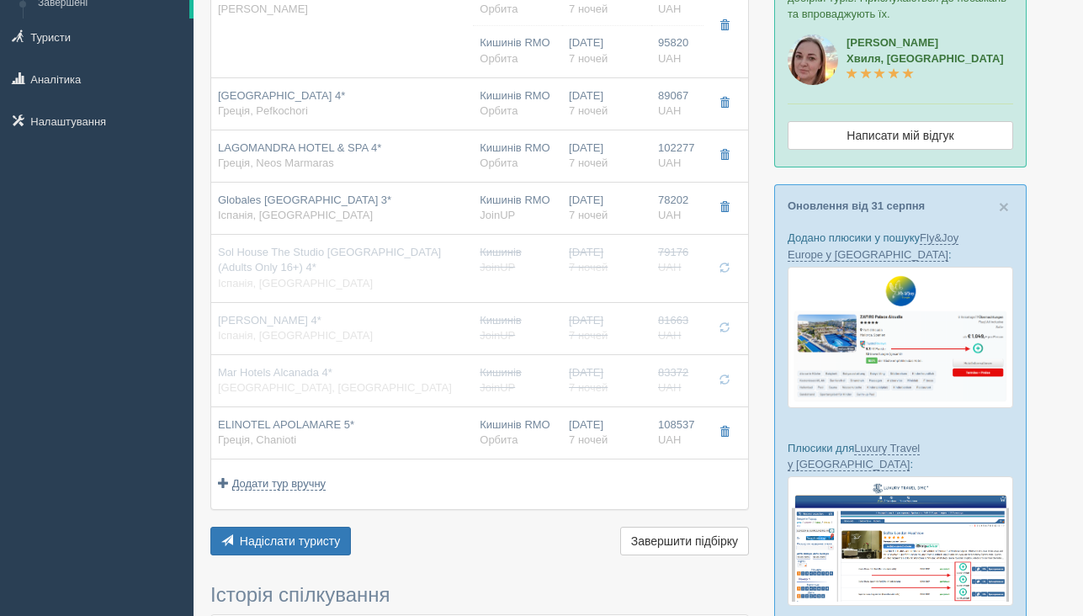
type input "20:05"
type input "21:05"
type input "22:40"
type input "Standard Room Garden View"
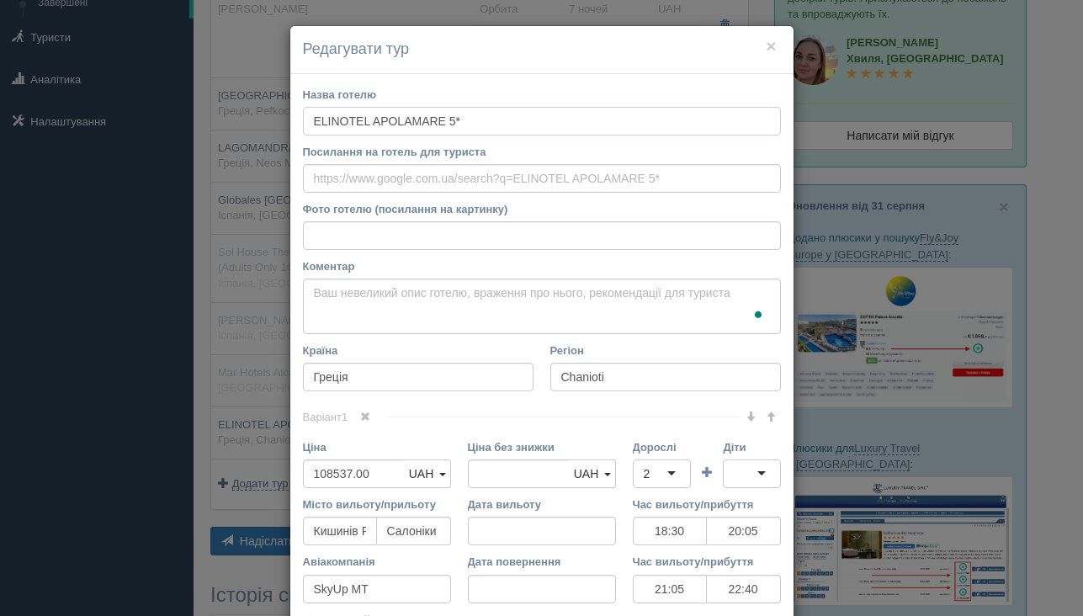
scroll to position [4, 0]
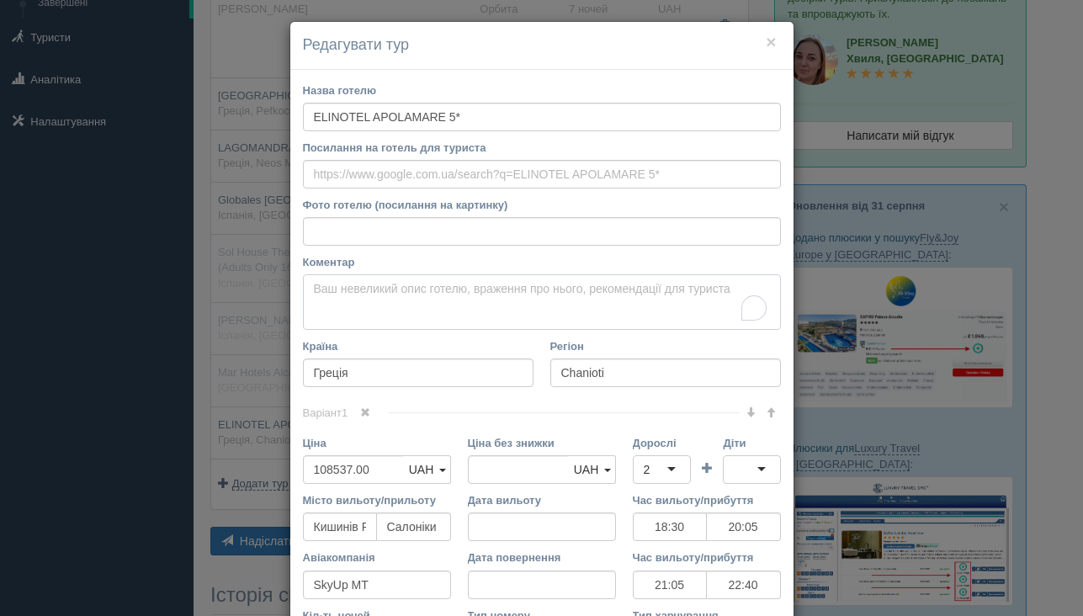
click at [358, 284] on textarea "Коментар Основний опис Додатковий опис Закріпити Збережено Необхідно вказати на…" at bounding box center [542, 302] width 478 height 56
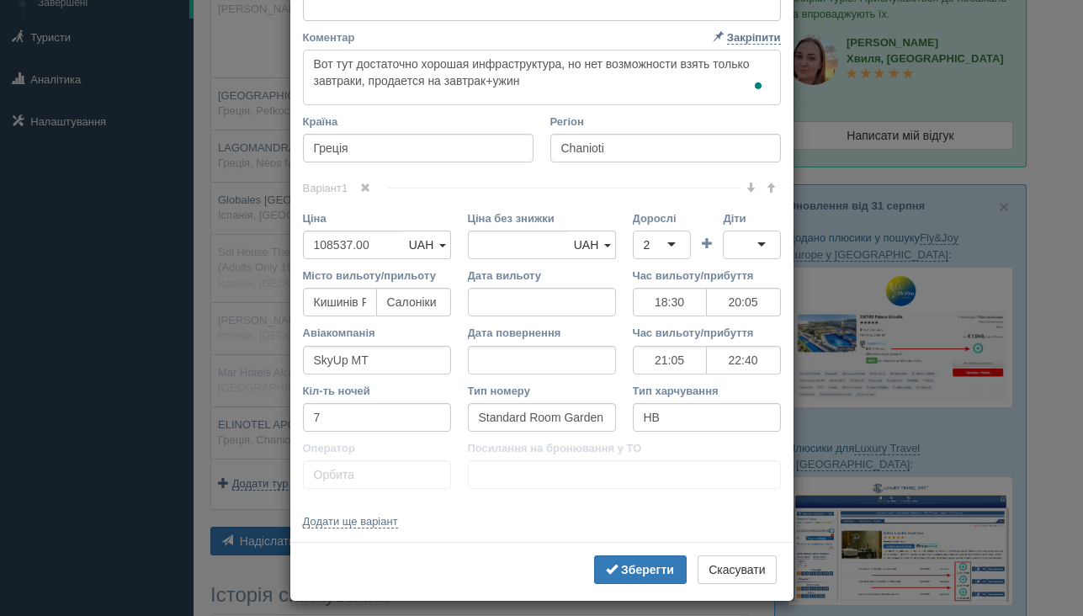
scroll to position [240, 0]
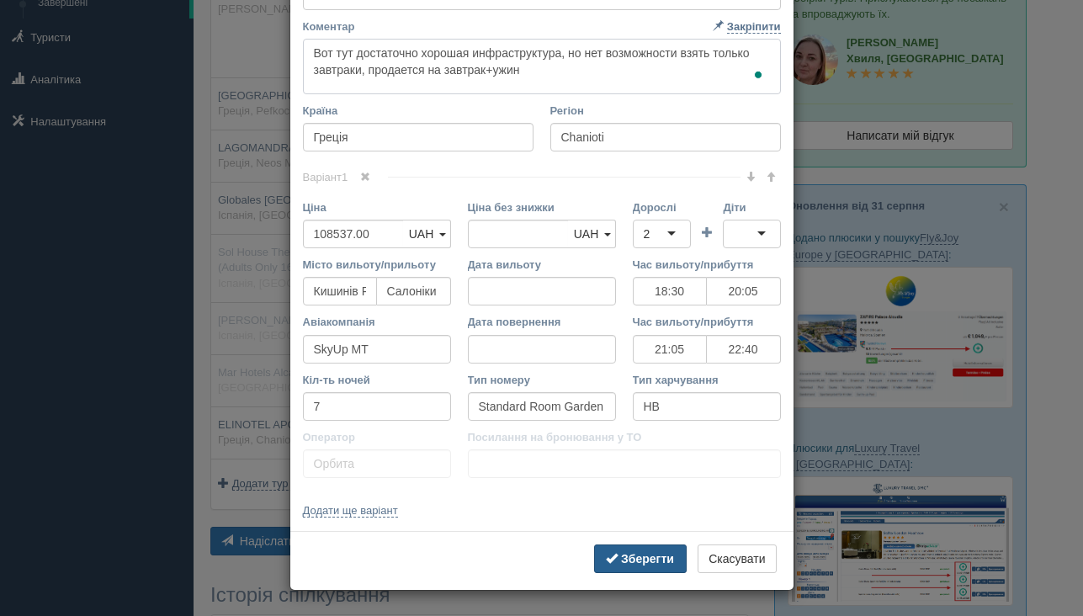
type textarea "Вот тут достаточно хорошая инфраструктура, но нет возможности взять только завт…"
click at [632, 555] on b "Зберегти" at bounding box center [647, 558] width 53 height 13
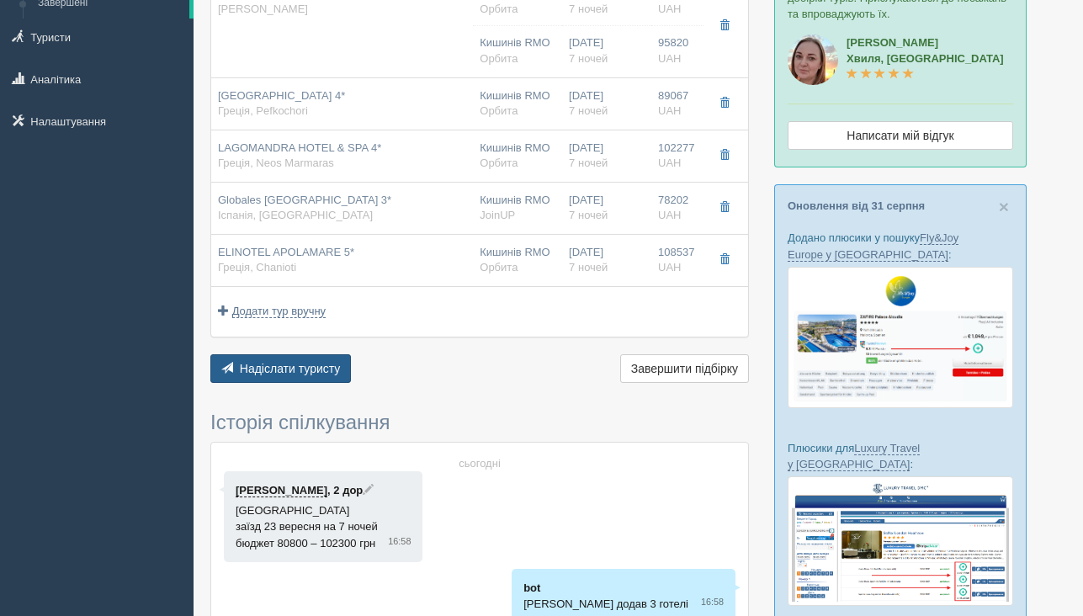
click at [263, 361] on button "Надіслати туристу Надіслати" at bounding box center [280, 368] width 141 height 29
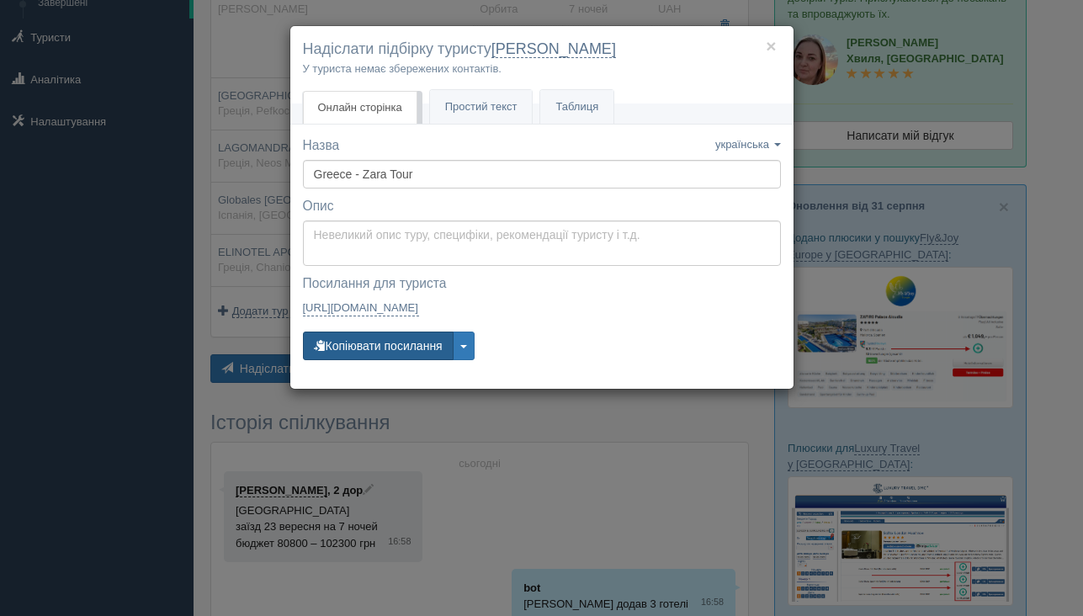
click at [360, 346] on button "Копіювати посилання" at bounding box center [378, 346] width 151 height 29
